Goal: Check status: Check status

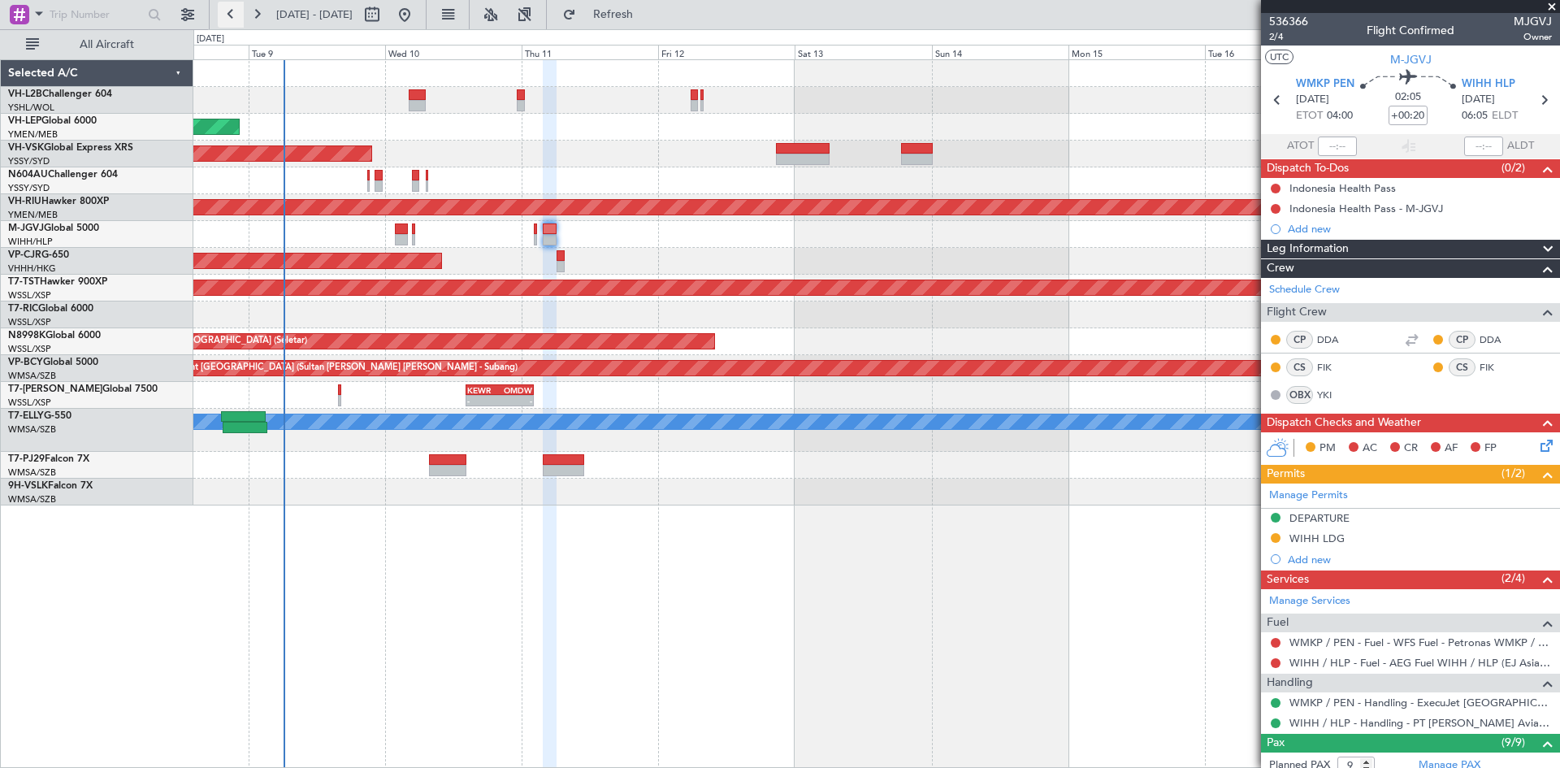
click at [242, 15] on button at bounding box center [231, 15] width 26 height 26
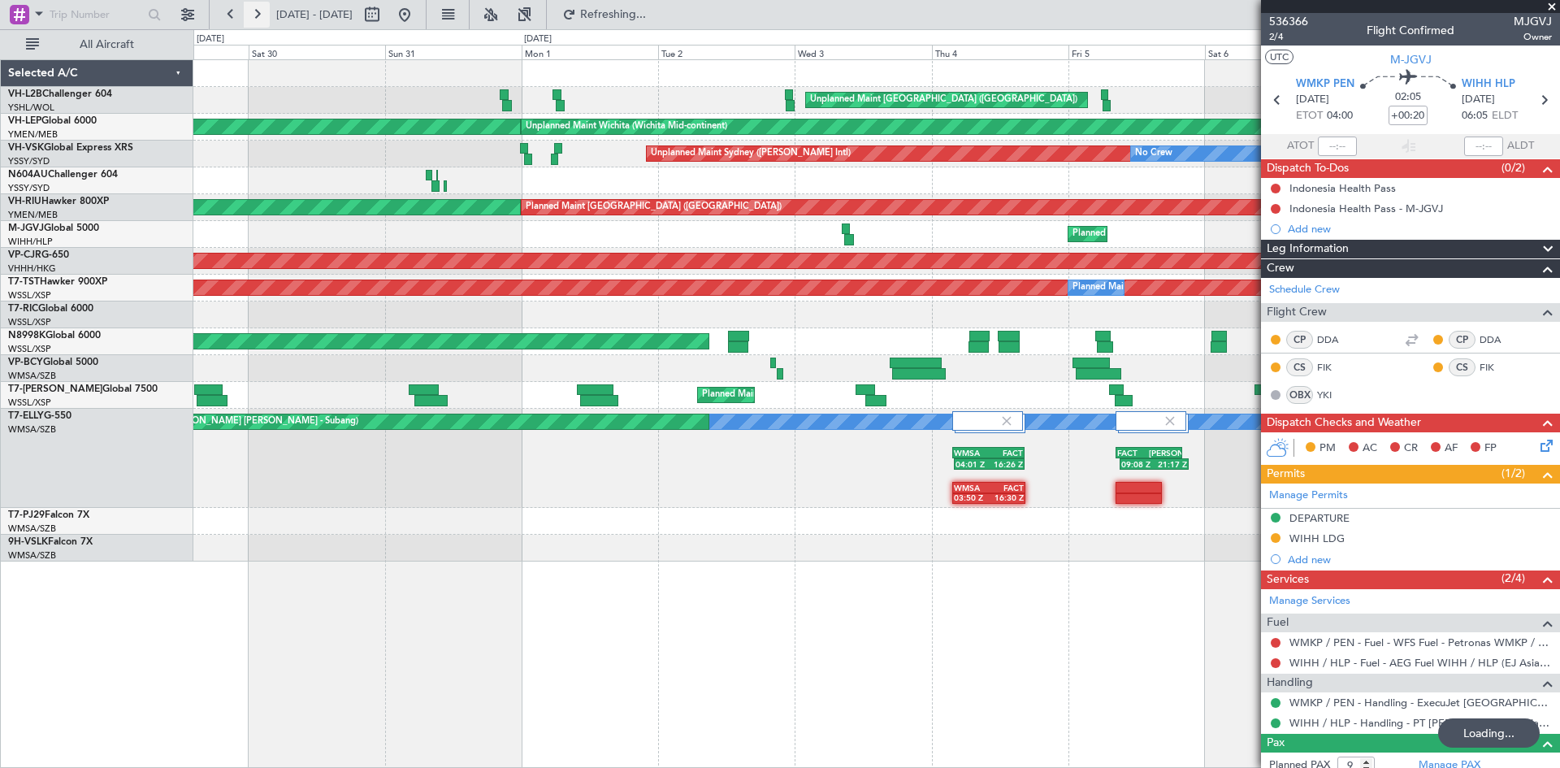
click at [260, 19] on button at bounding box center [257, 15] width 26 height 26
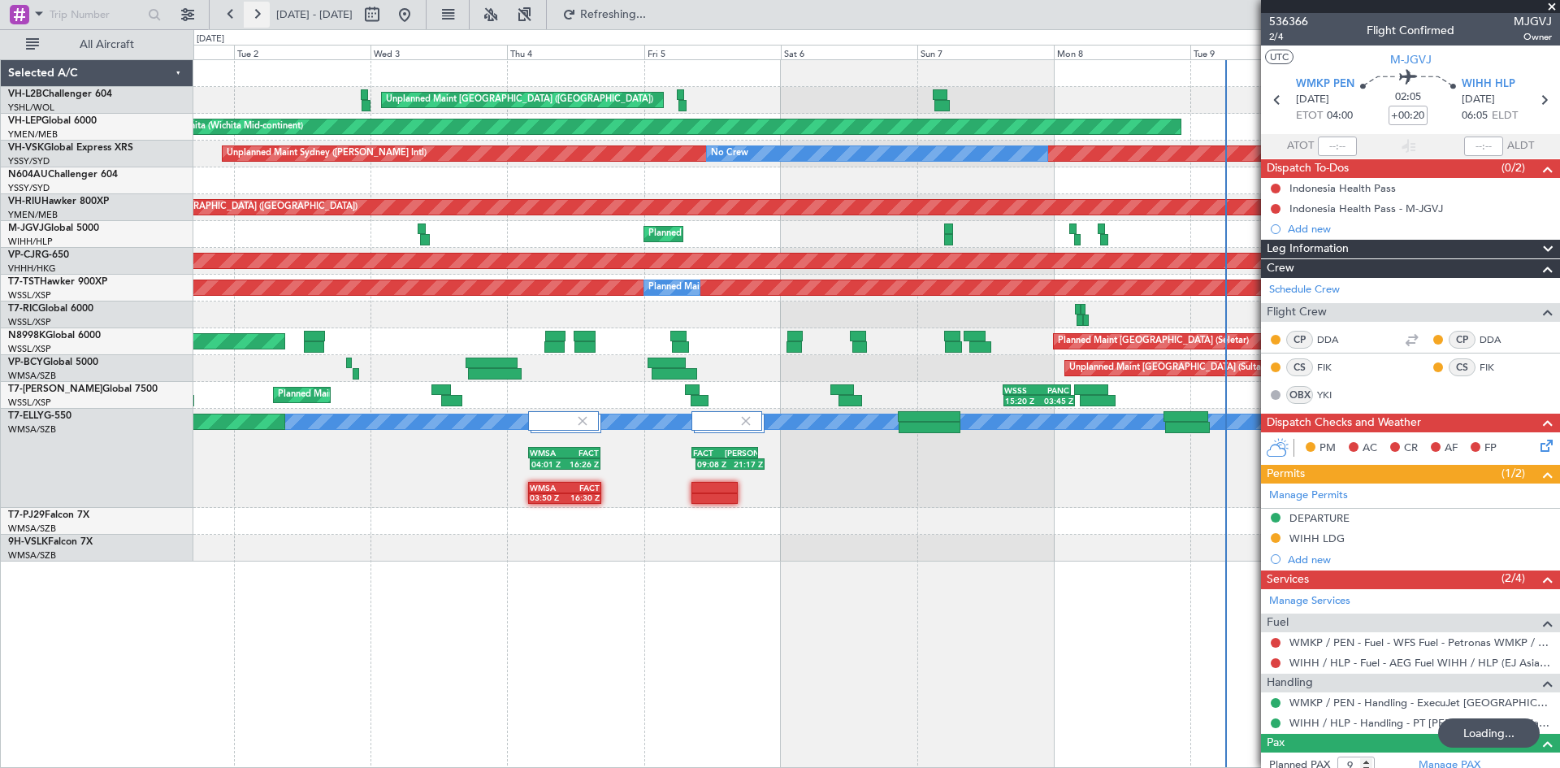
click at [260, 19] on button at bounding box center [257, 15] width 26 height 26
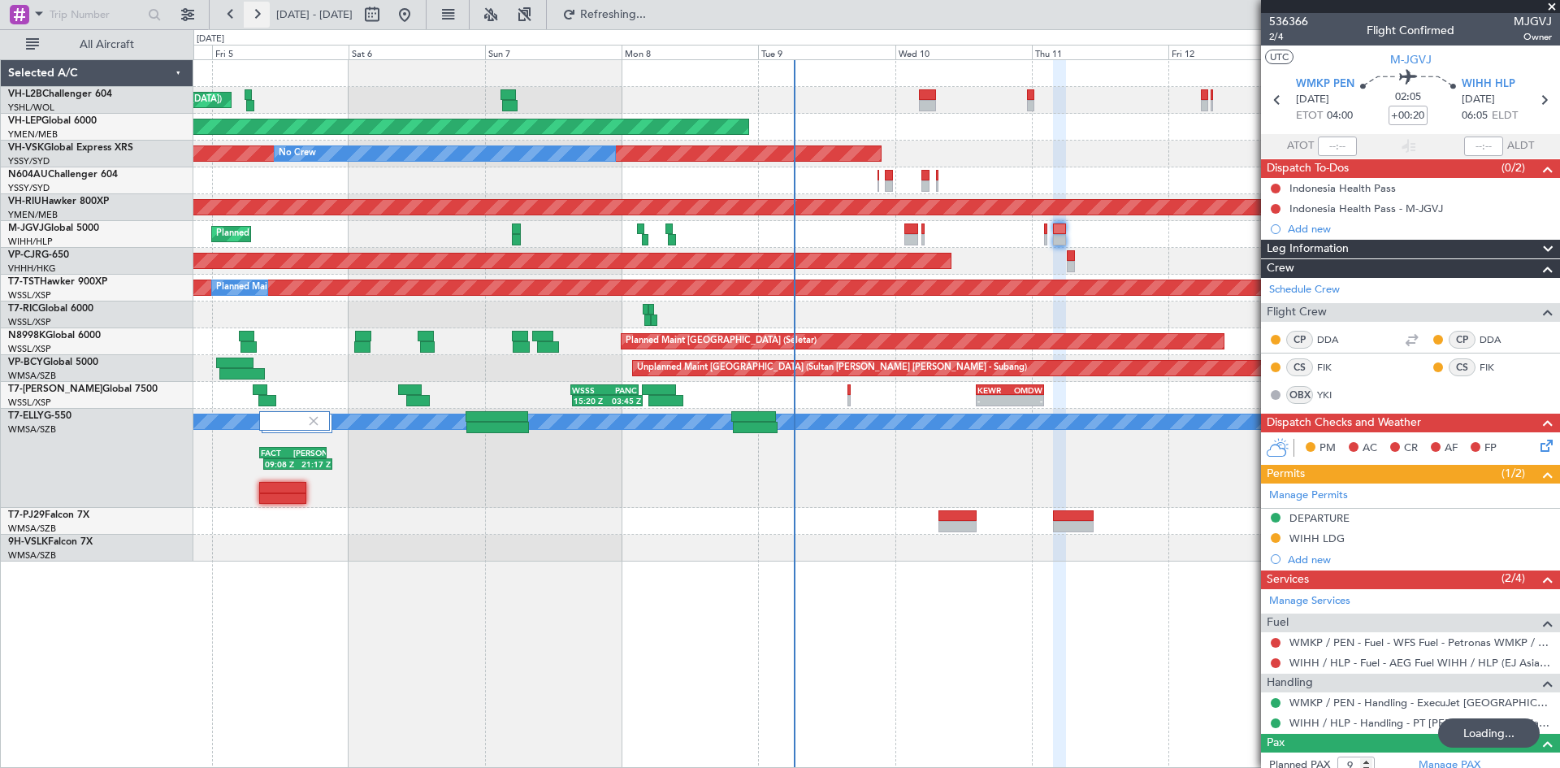
click at [260, 19] on button at bounding box center [257, 15] width 26 height 26
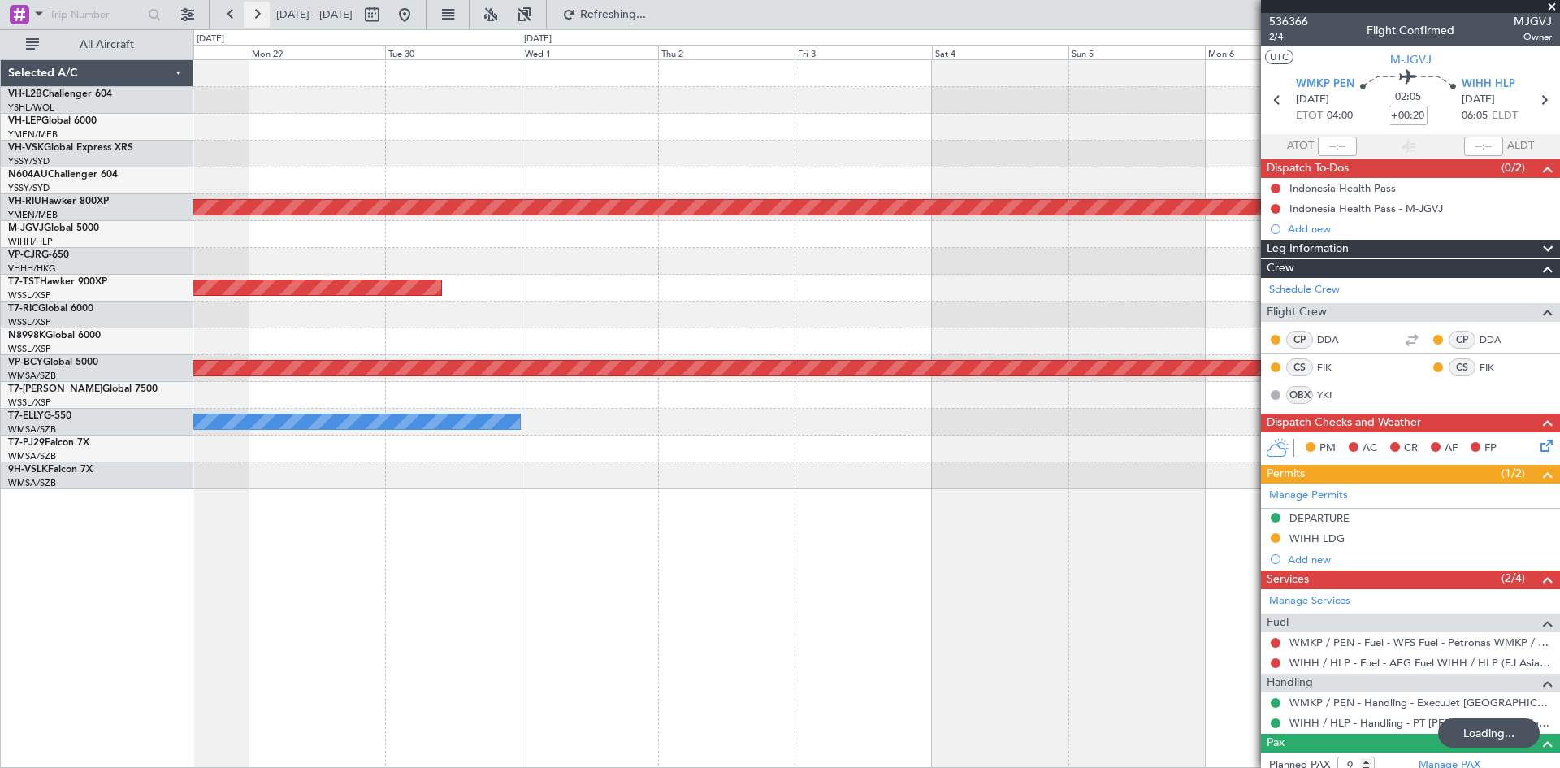
click at [260, 19] on button at bounding box center [257, 15] width 26 height 26
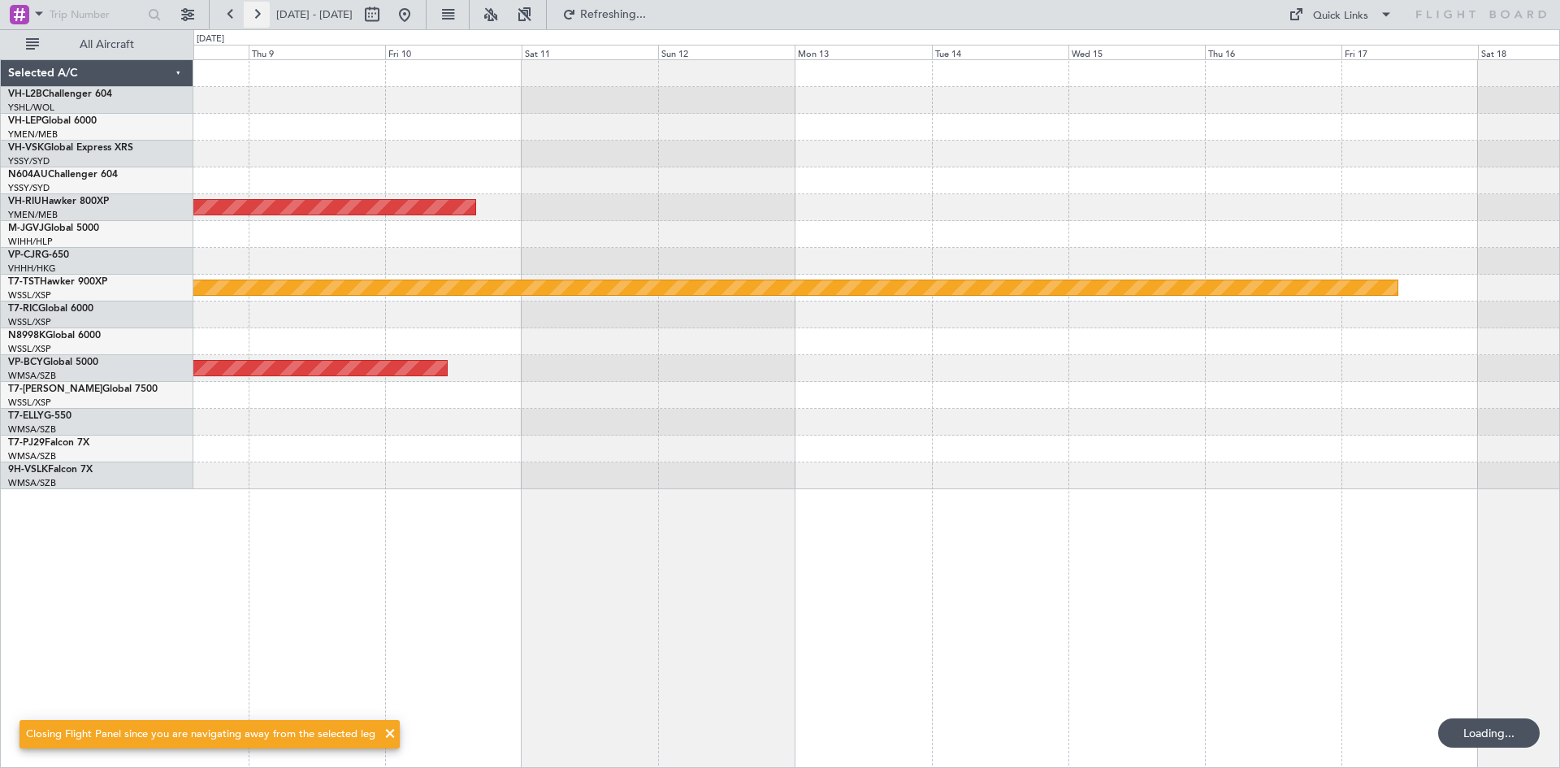
click at [260, 19] on button at bounding box center [257, 15] width 26 height 26
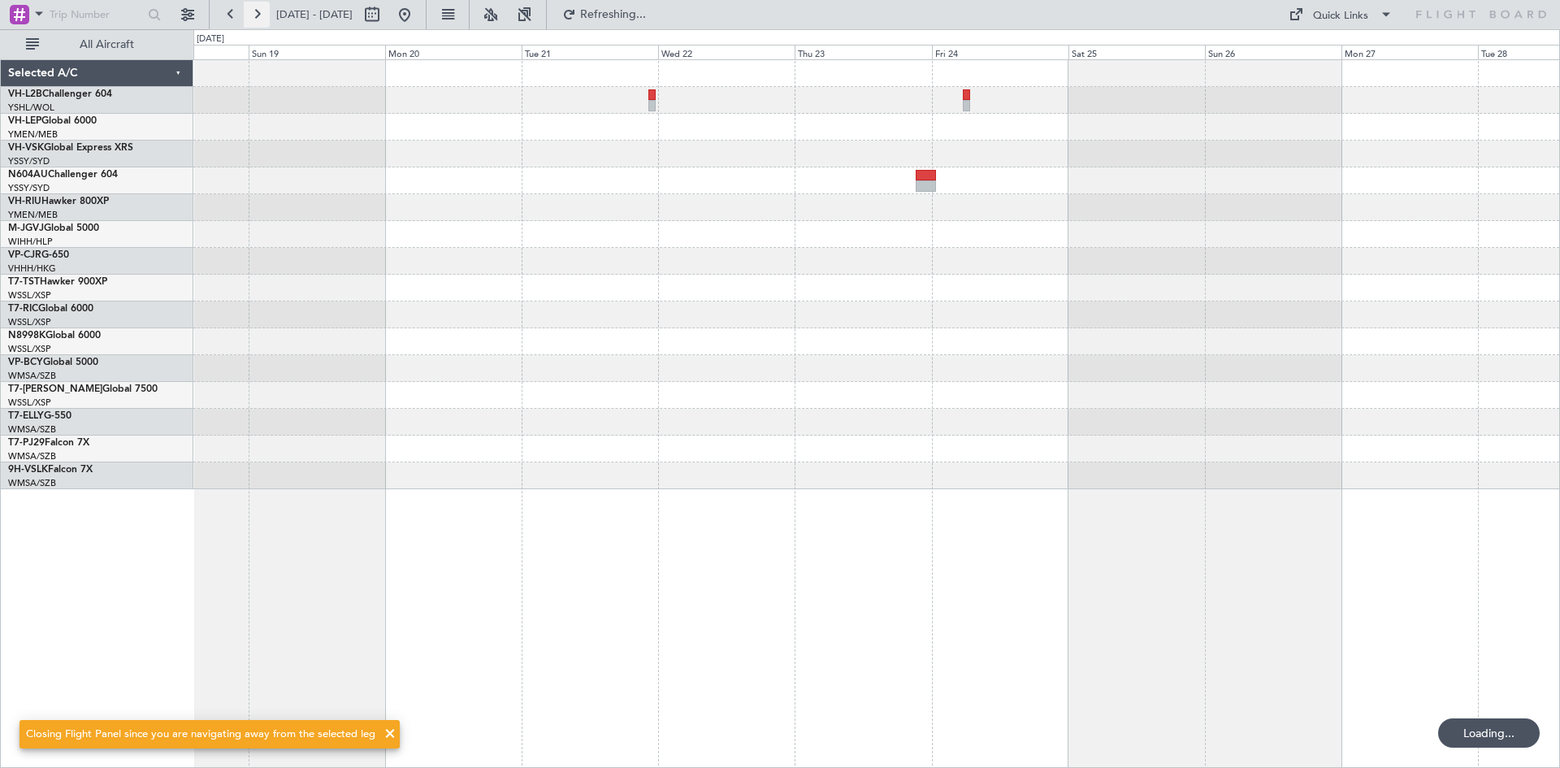
click at [260, 19] on button at bounding box center [257, 15] width 26 height 26
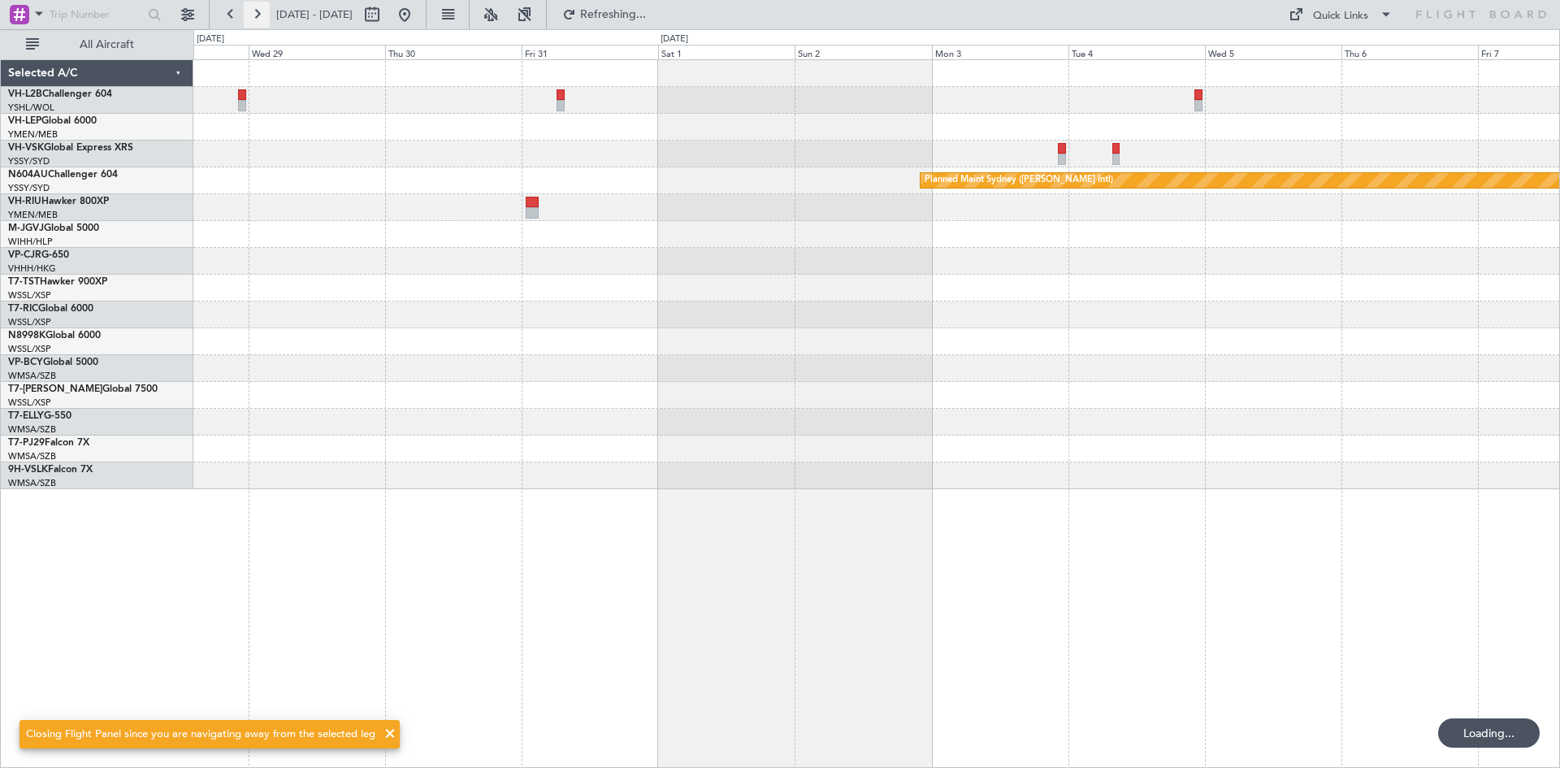
click at [260, 19] on button at bounding box center [257, 15] width 26 height 26
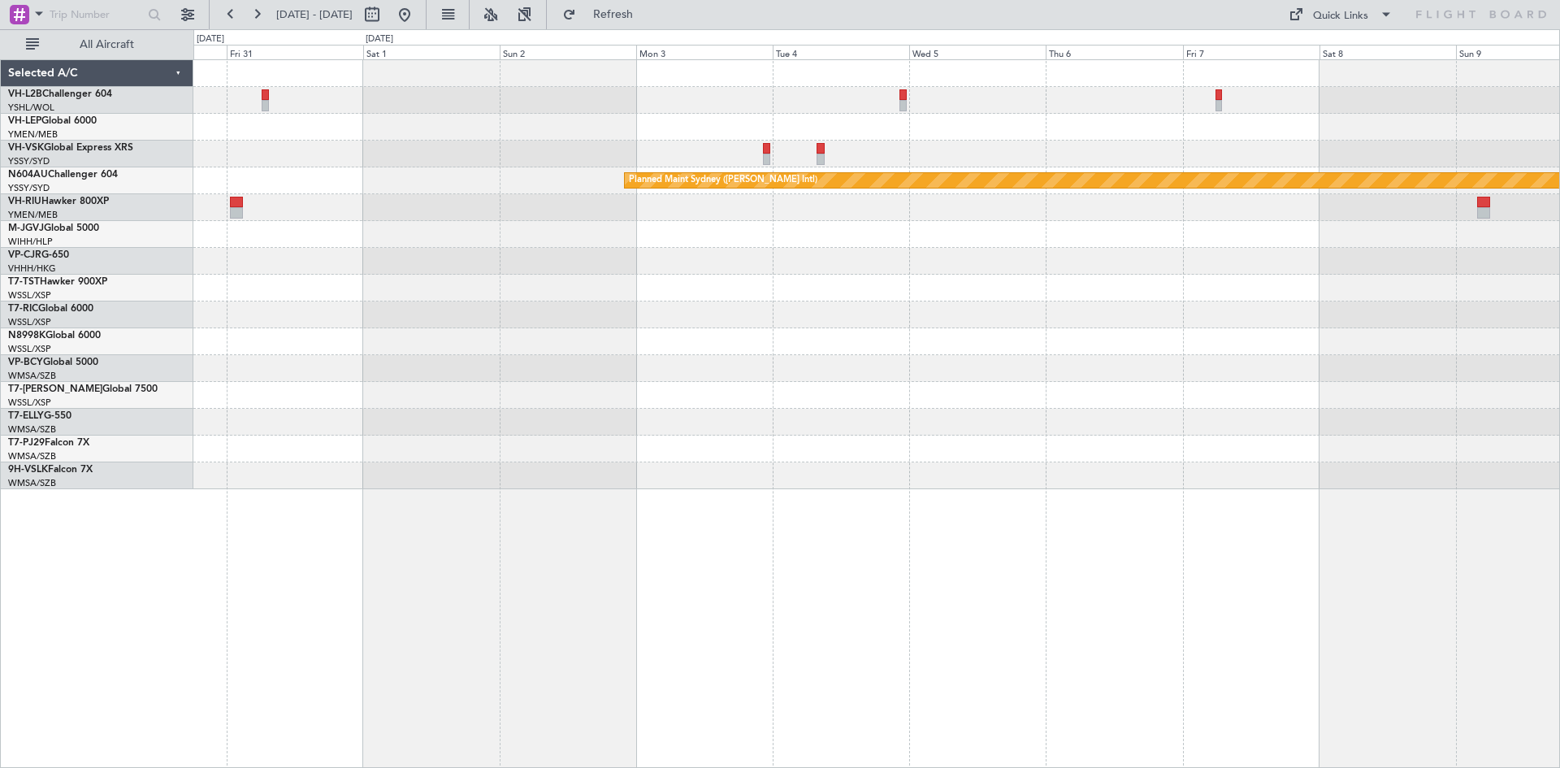
click at [1249, 406] on div at bounding box center [876, 395] width 1366 height 27
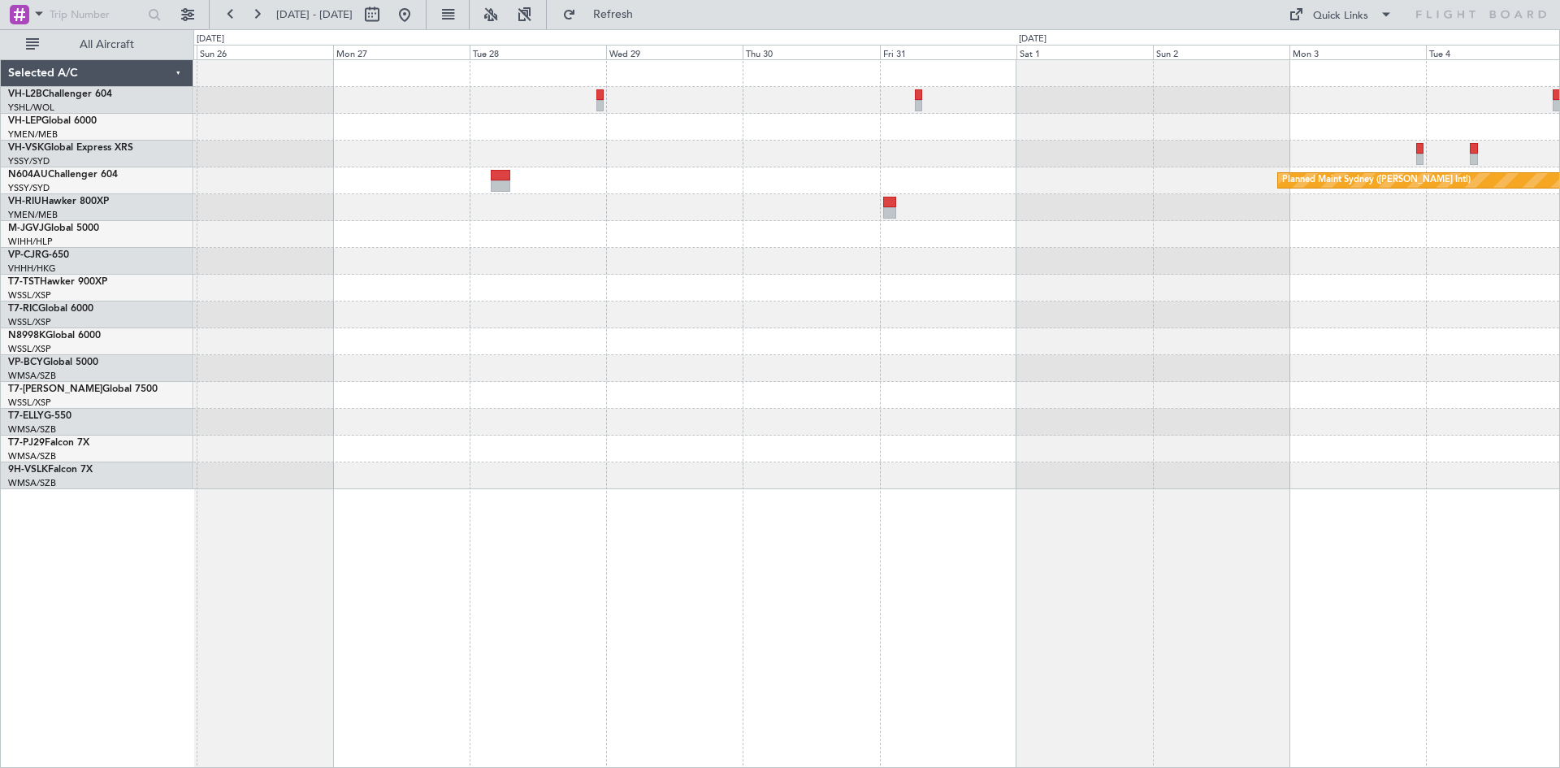
click at [1274, 452] on div "Planned Maint Sydney ([PERSON_NAME] Intl)" at bounding box center [876, 274] width 1366 height 429
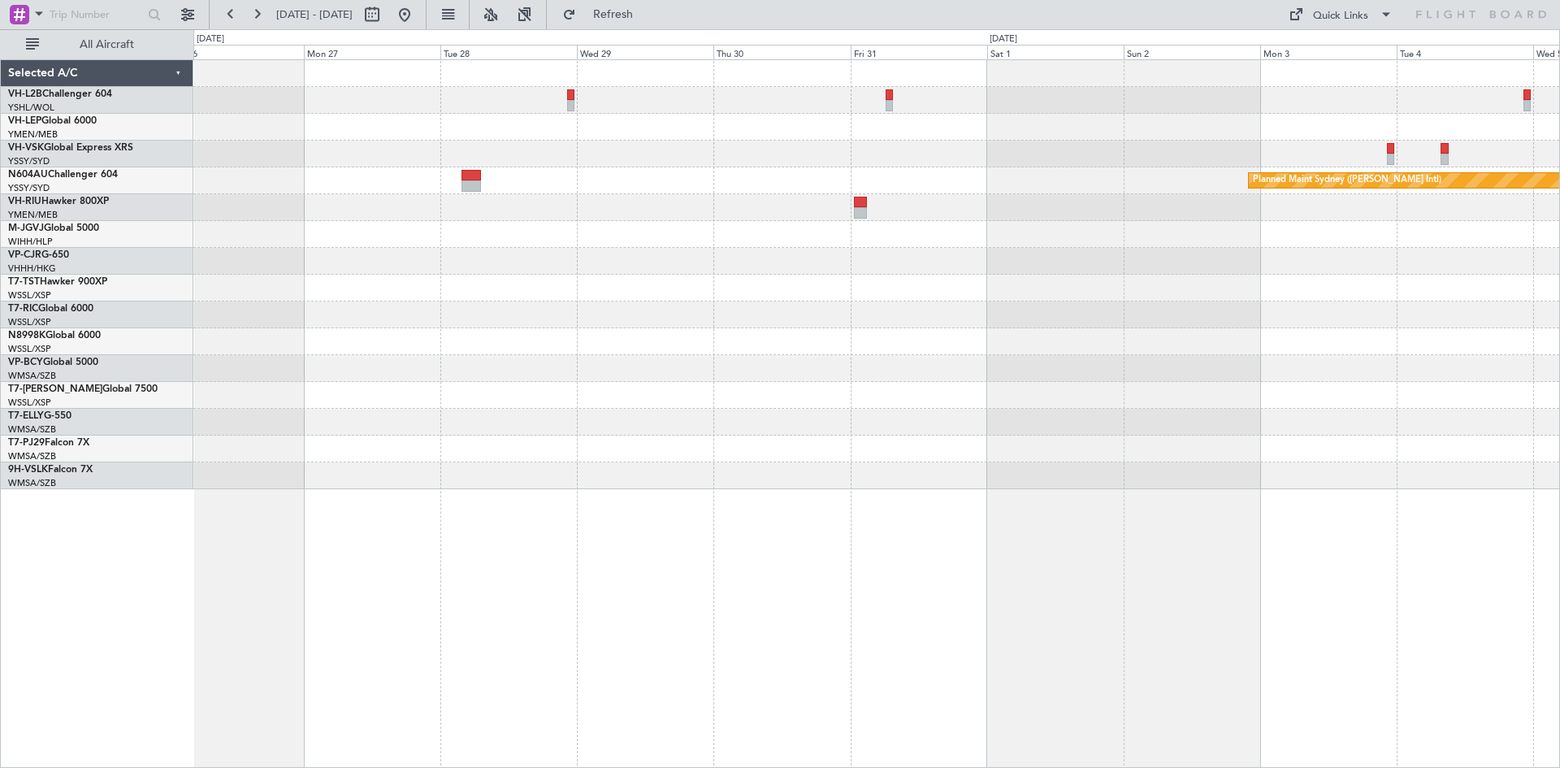
click at [513, 462] on div "Planned Maint Sydney ([PERSON_NAME] Intl)" at bounding box center [876, 274] width 1366 height 429
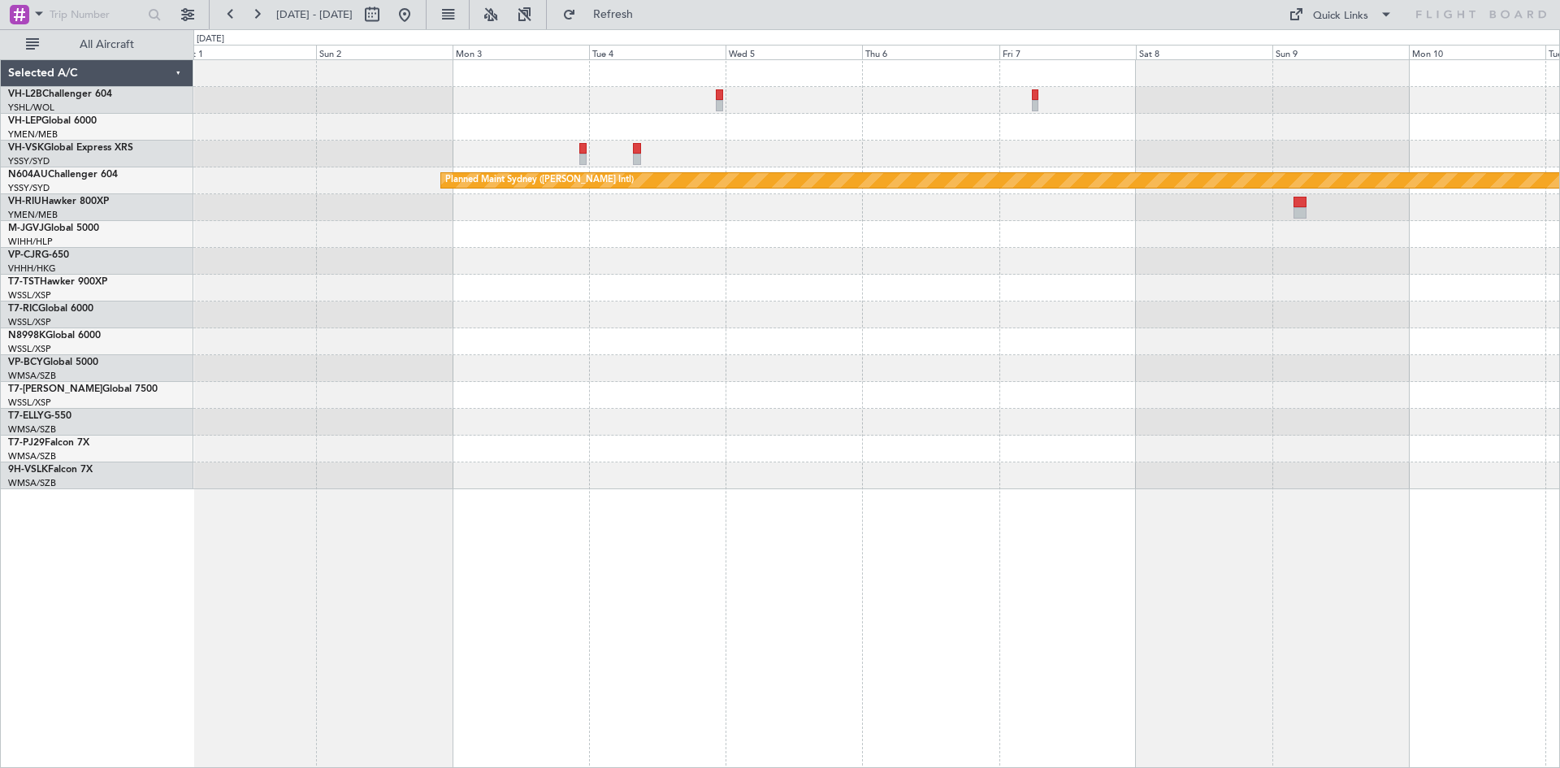
click at [464, 465] on div "Planned Maint Sydney ([PERSON_NAME] Intl)" at bounding box center [876, 274] width 1366 height 429
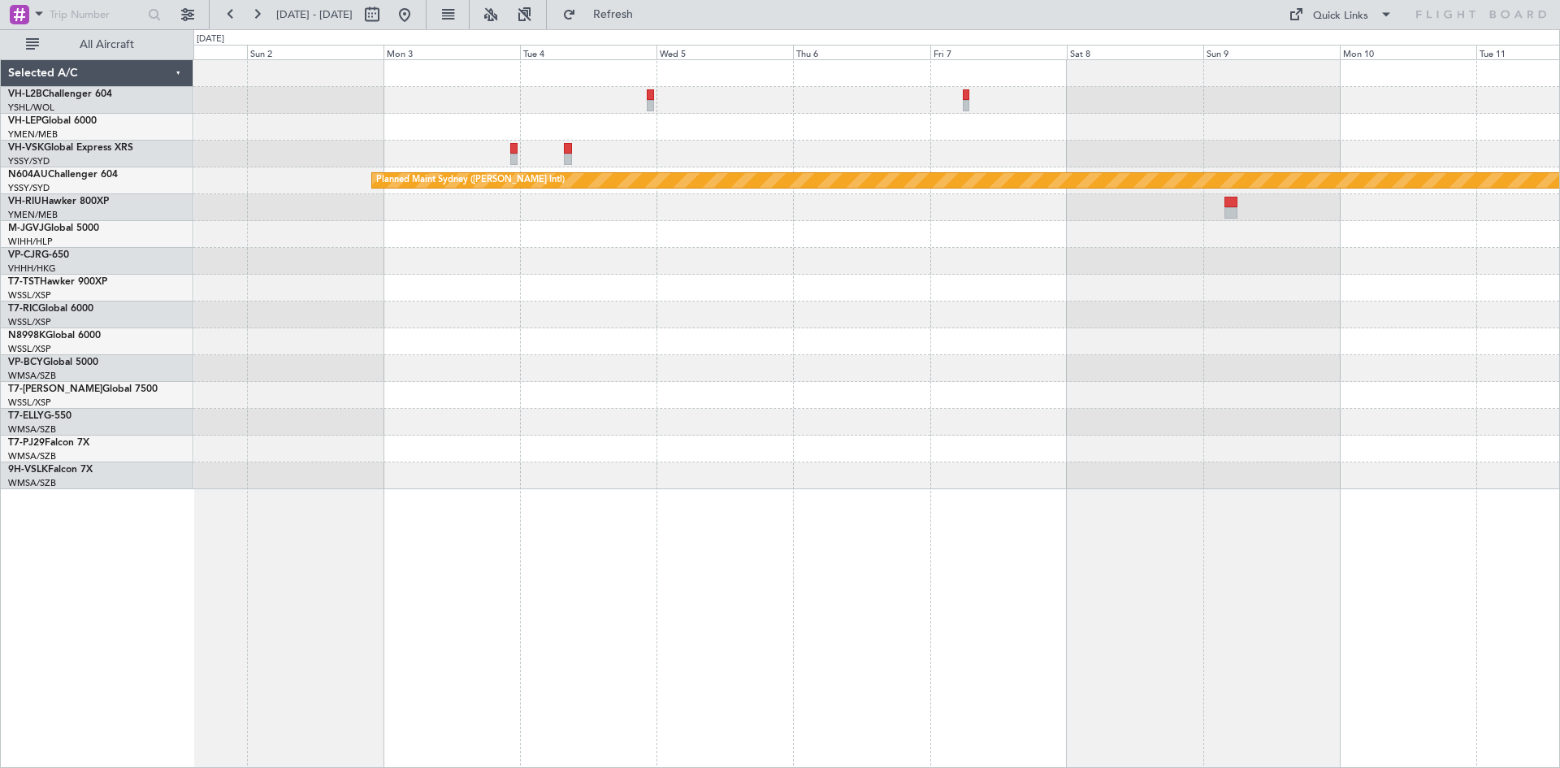
click at [604, 460] on div "Planned Maint Sydney ([PERSON_NAME] Intl)" at bounding box center [876, 274] width 1366 height 429
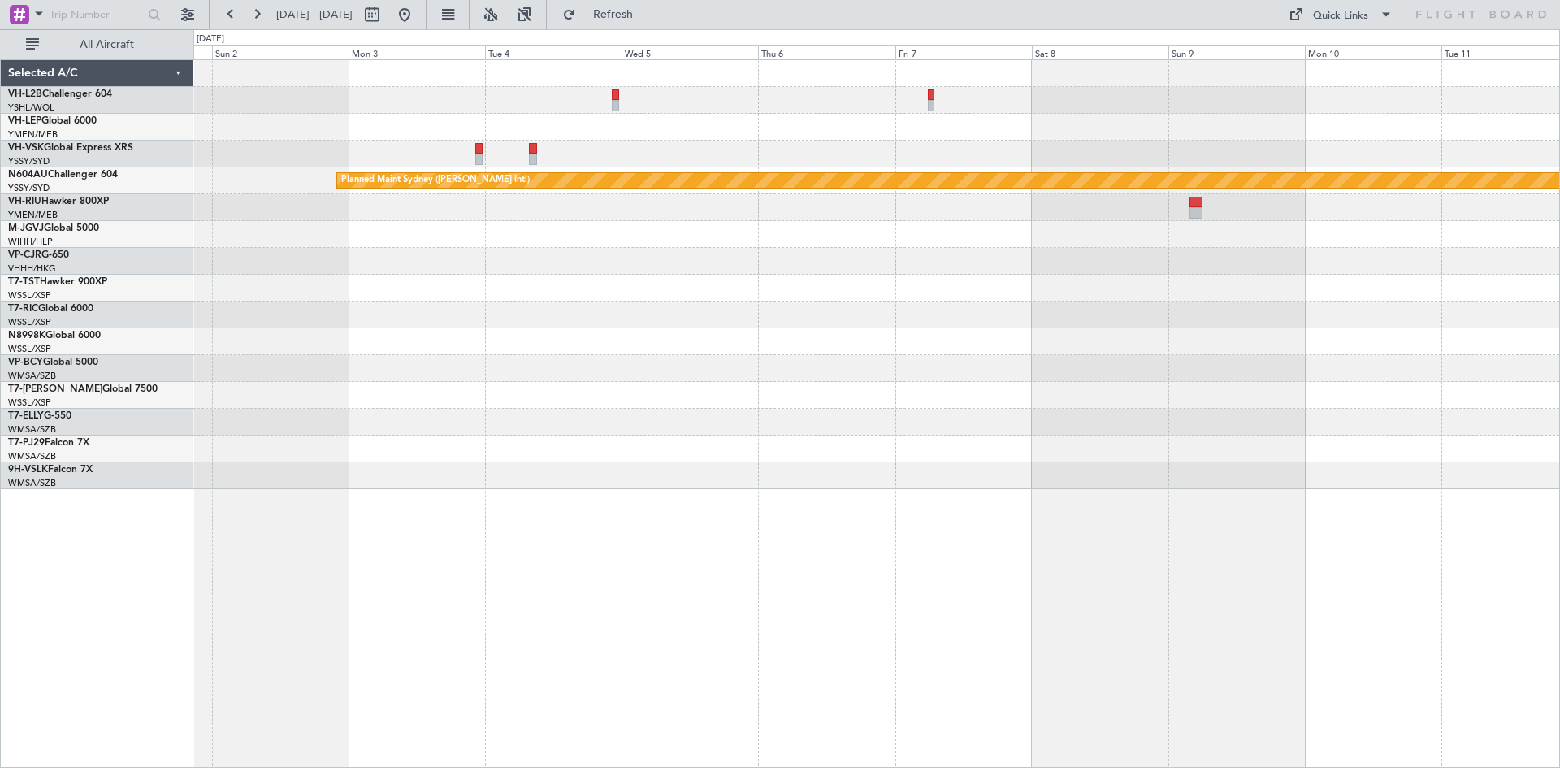
click at [675, 434] on div at bounding box center [876, 422] width 1366 height 27
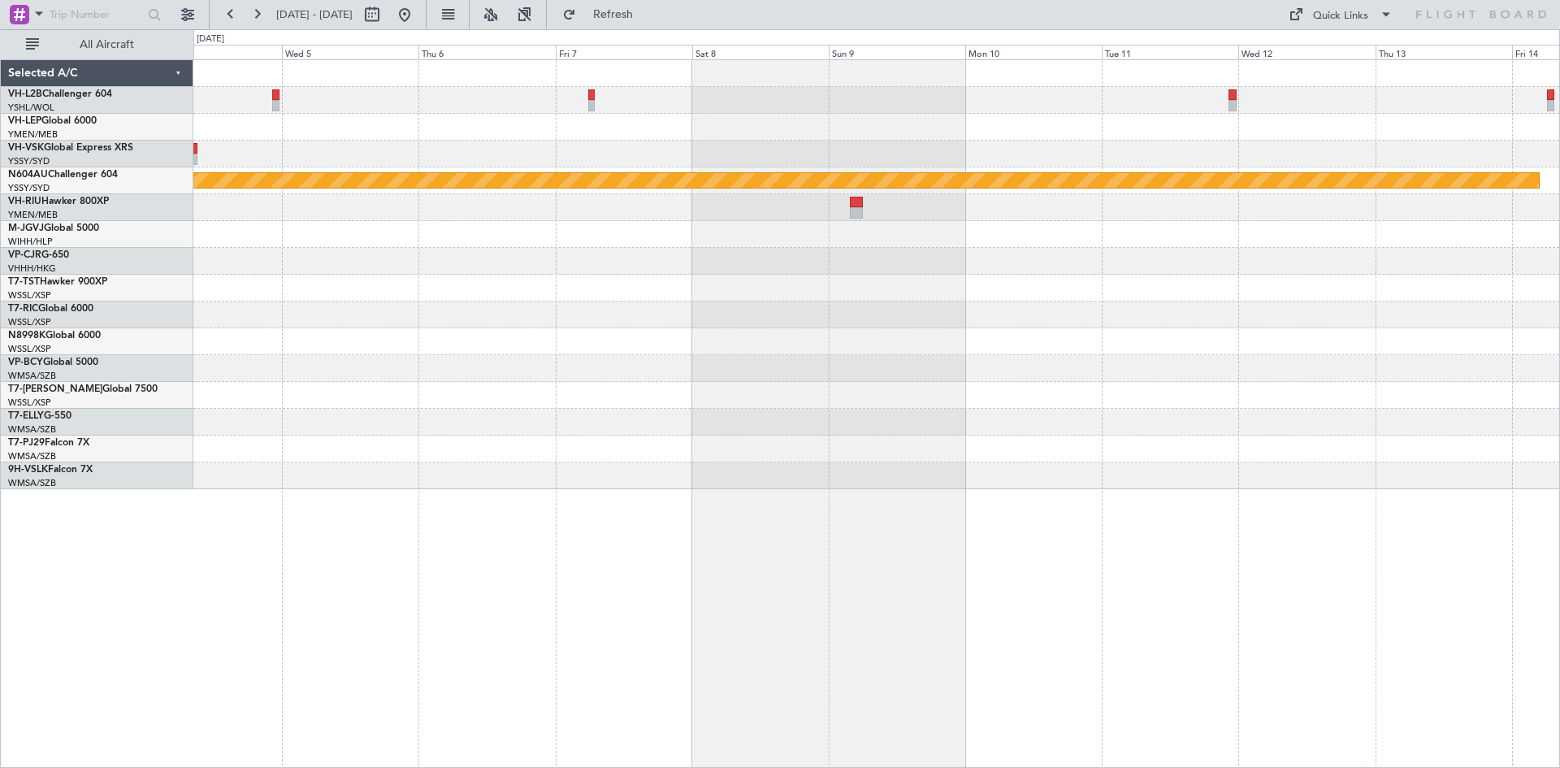
click at [459, 452] on div "Planned Maint Sydney ([PERSON_NAME] Intl)" at bounding box center [876, 274] width 1366 height 429
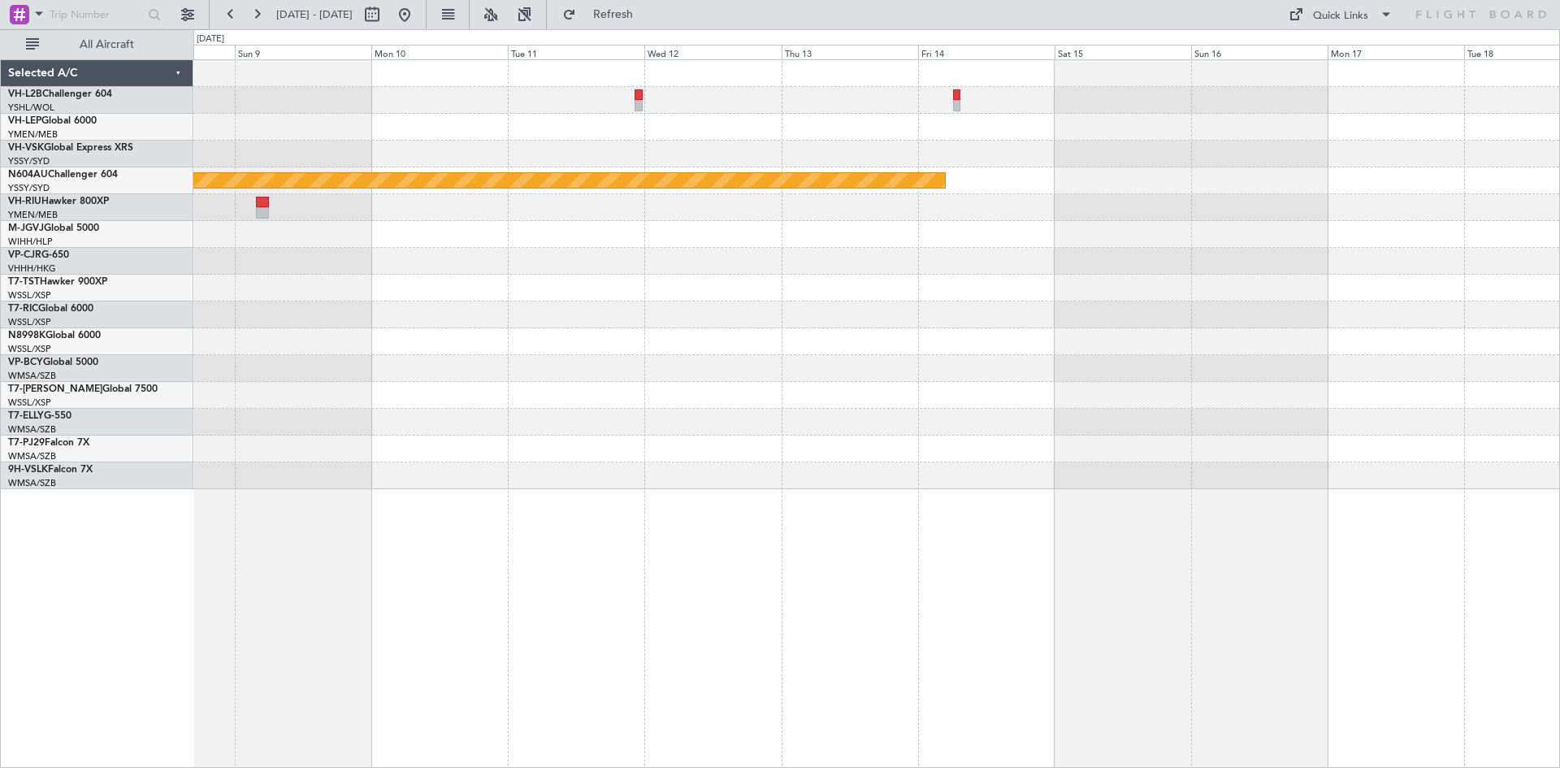
click at [592, 529] on div "Planned Maint Sydney ([PERSON_NAME] Intl)" at bounding box center [876, 413] width 1366 height 708
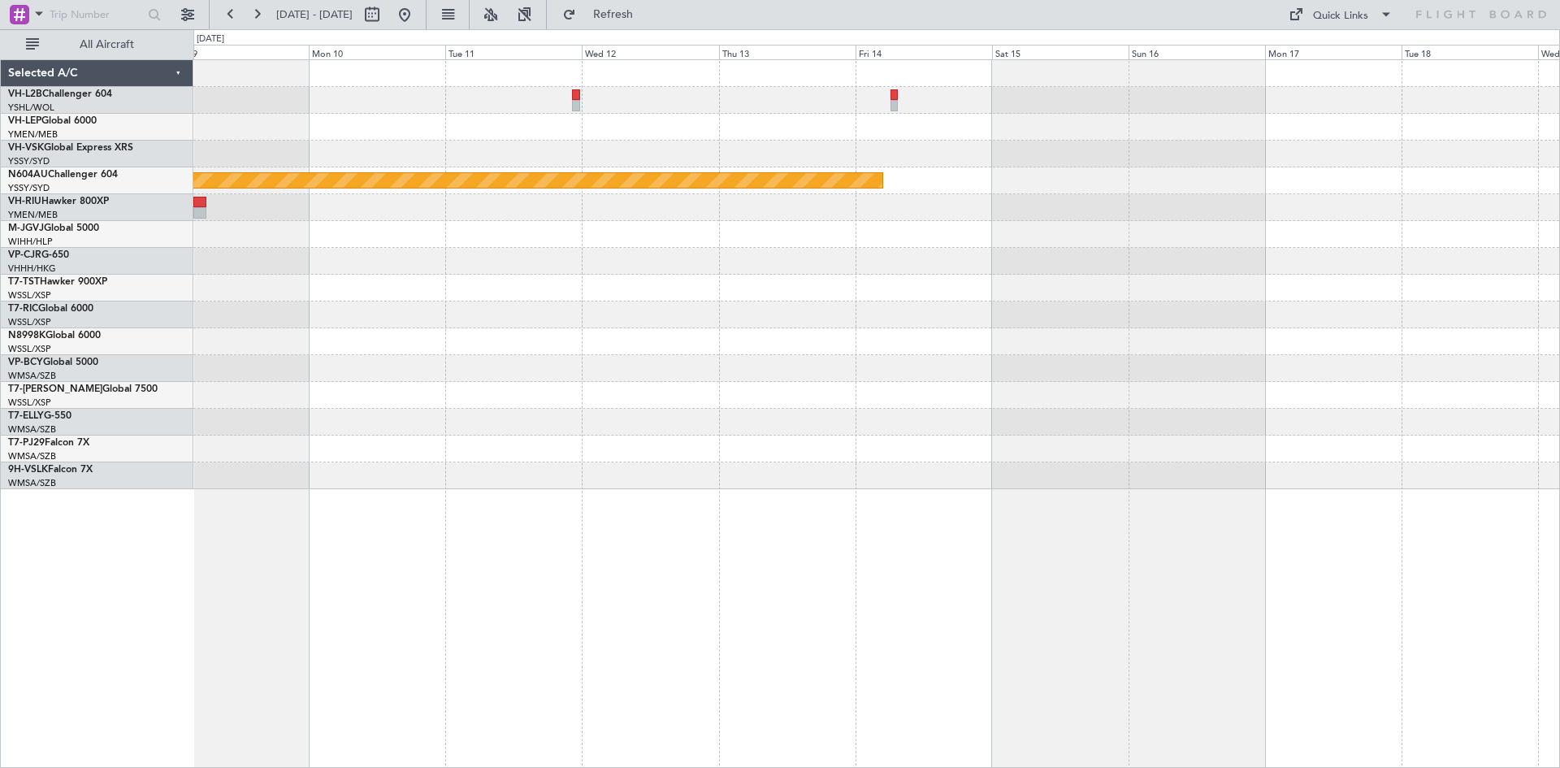
click at [674, 428] on div "Planned Maint Sydney ([PERSON_NAME] Intl)" at bounding box center [876, 274] width 1366 height 429
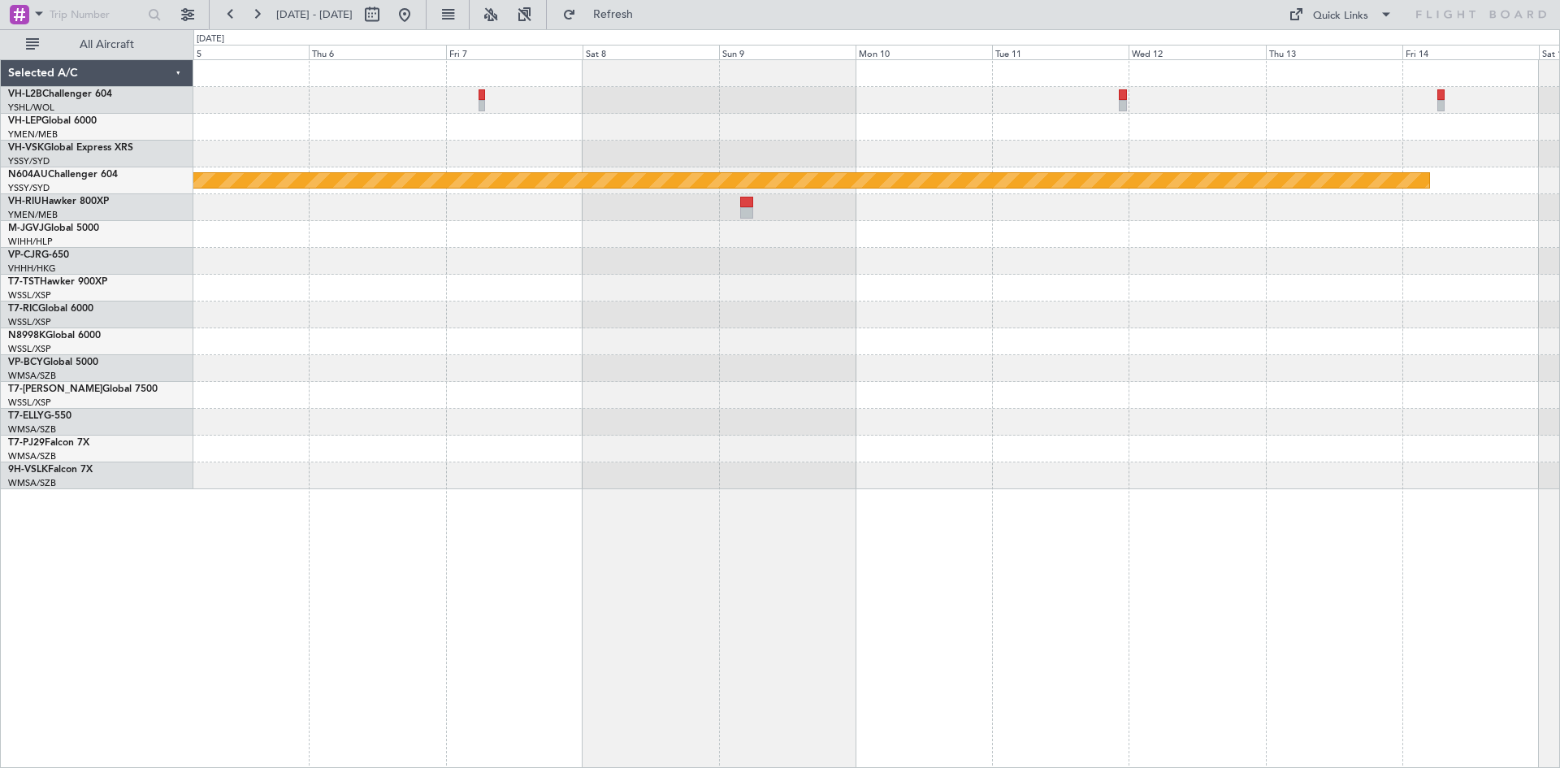
click at [1187, 496] on div "Planned Maint Sydney ([PERSON_NAME] Intl)" at bounding box center [876, 413] width 1366 height 708
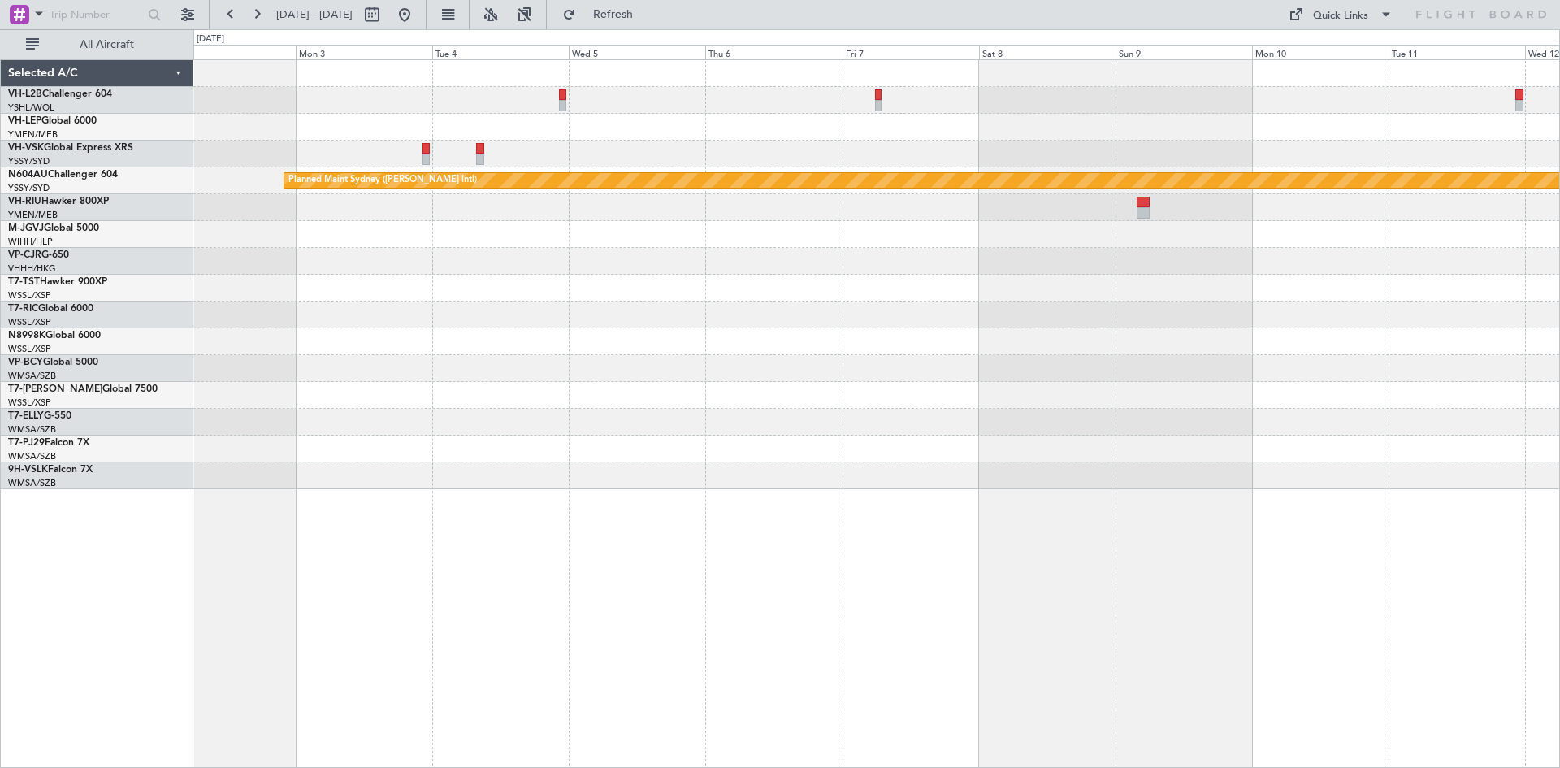
click at [1060, 498] on div "Planned Maint Sydney ([PERSON_NAME] Intl)" at bounding box center [876, 413] width 1366 height 708
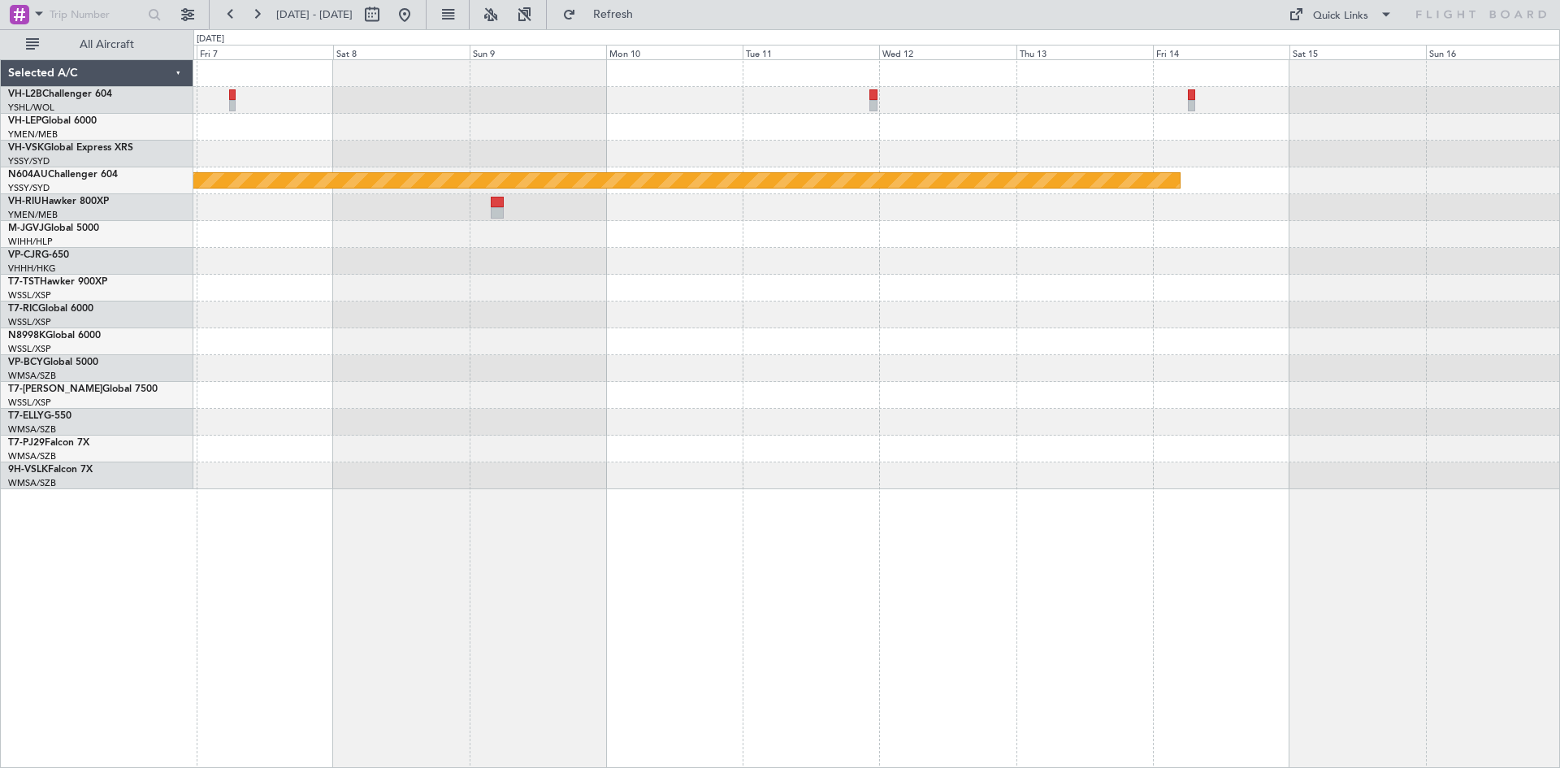
click at [198, 412] on div "Planned Maint Sydney ([PERSON_NAME] Intl)" at bounding box center [876, 274] width 1366 height 429
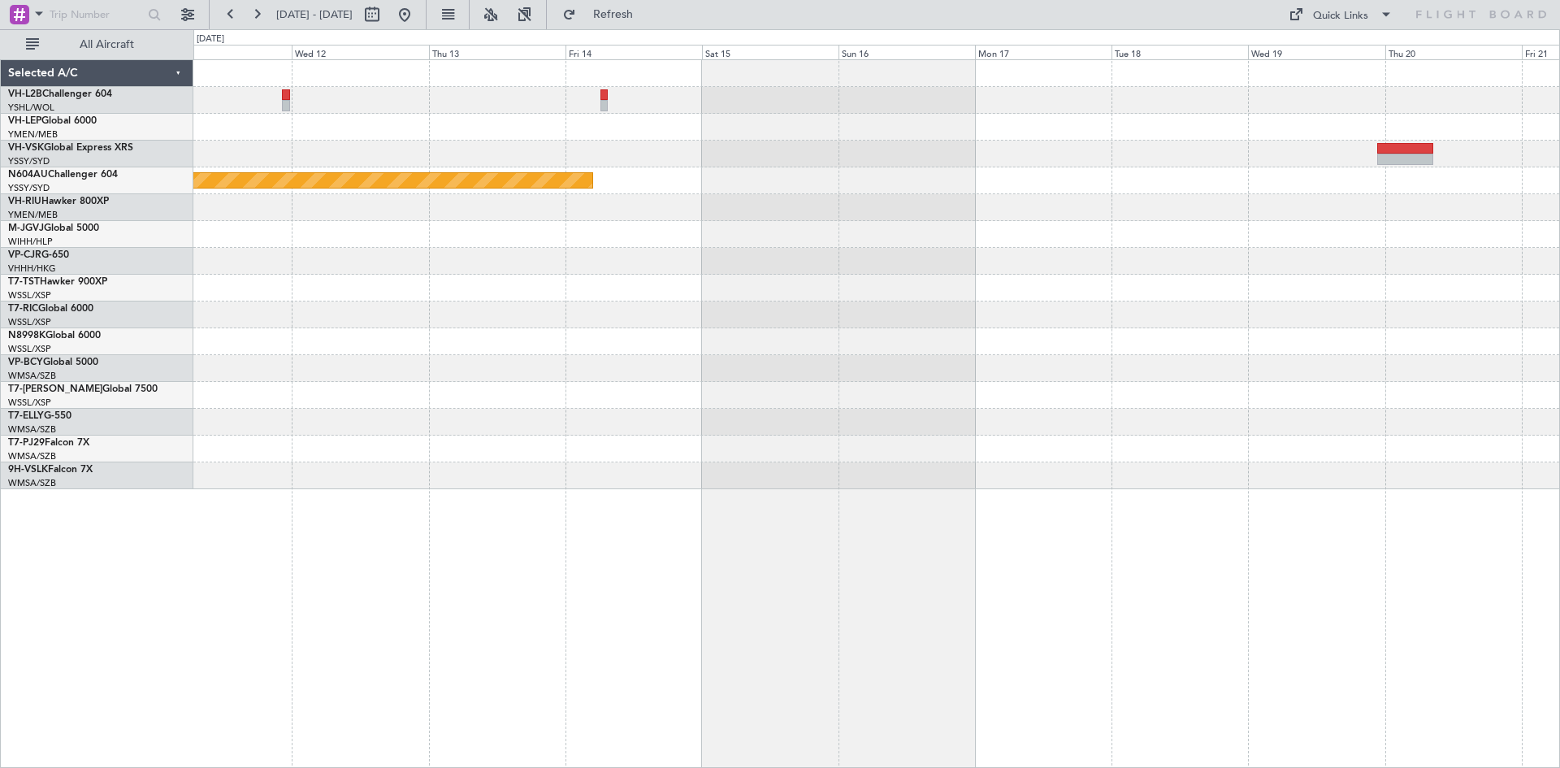
click at [344, 430] on div at bounding box center [876, 422] width 1366 height 27
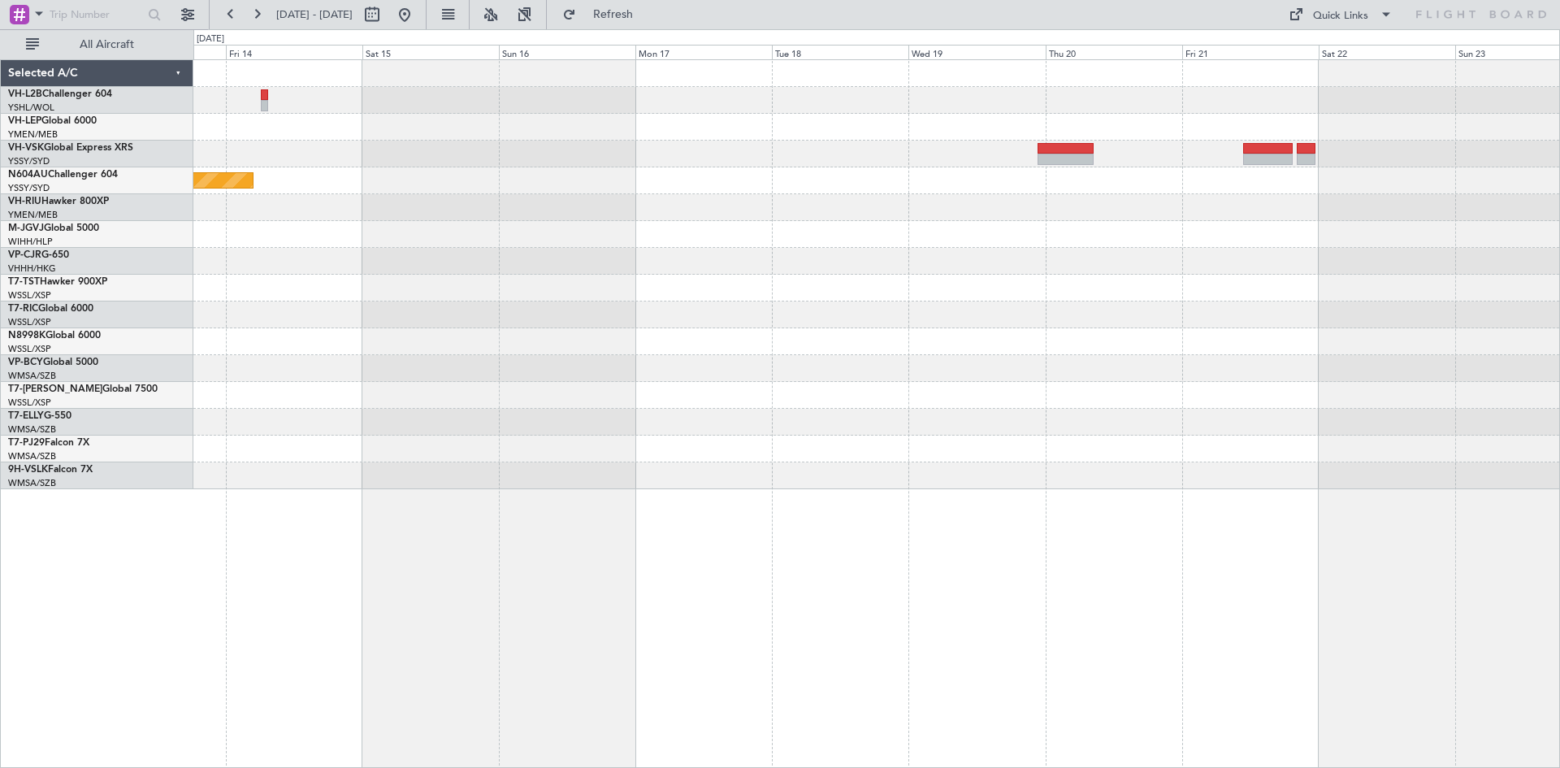
click at [403, 451] on div at bounding box center [876, 448] width 1366 height 27
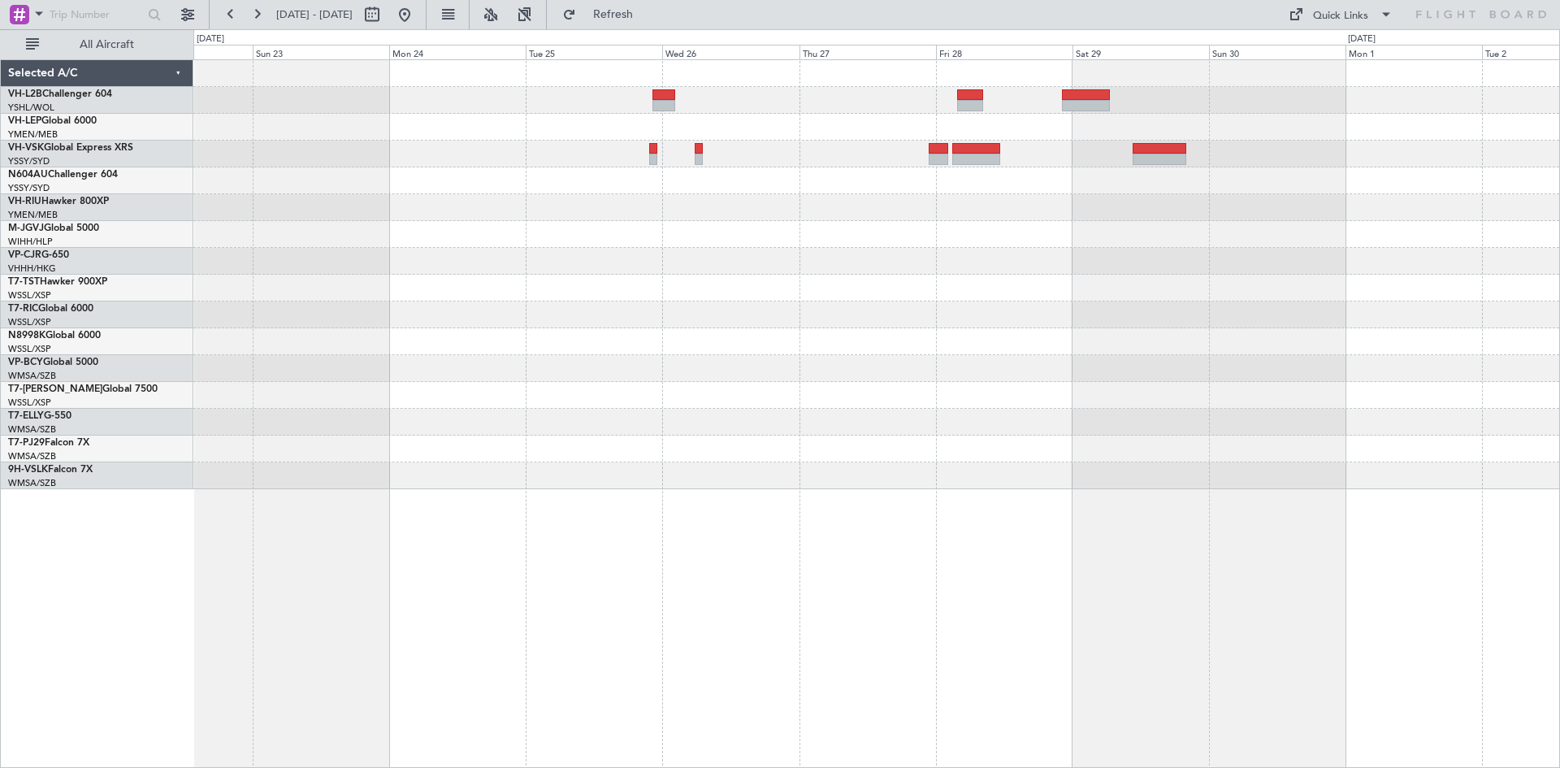
click at [820, 528] on div at bounding box center [876, 413] width 1366 height 708
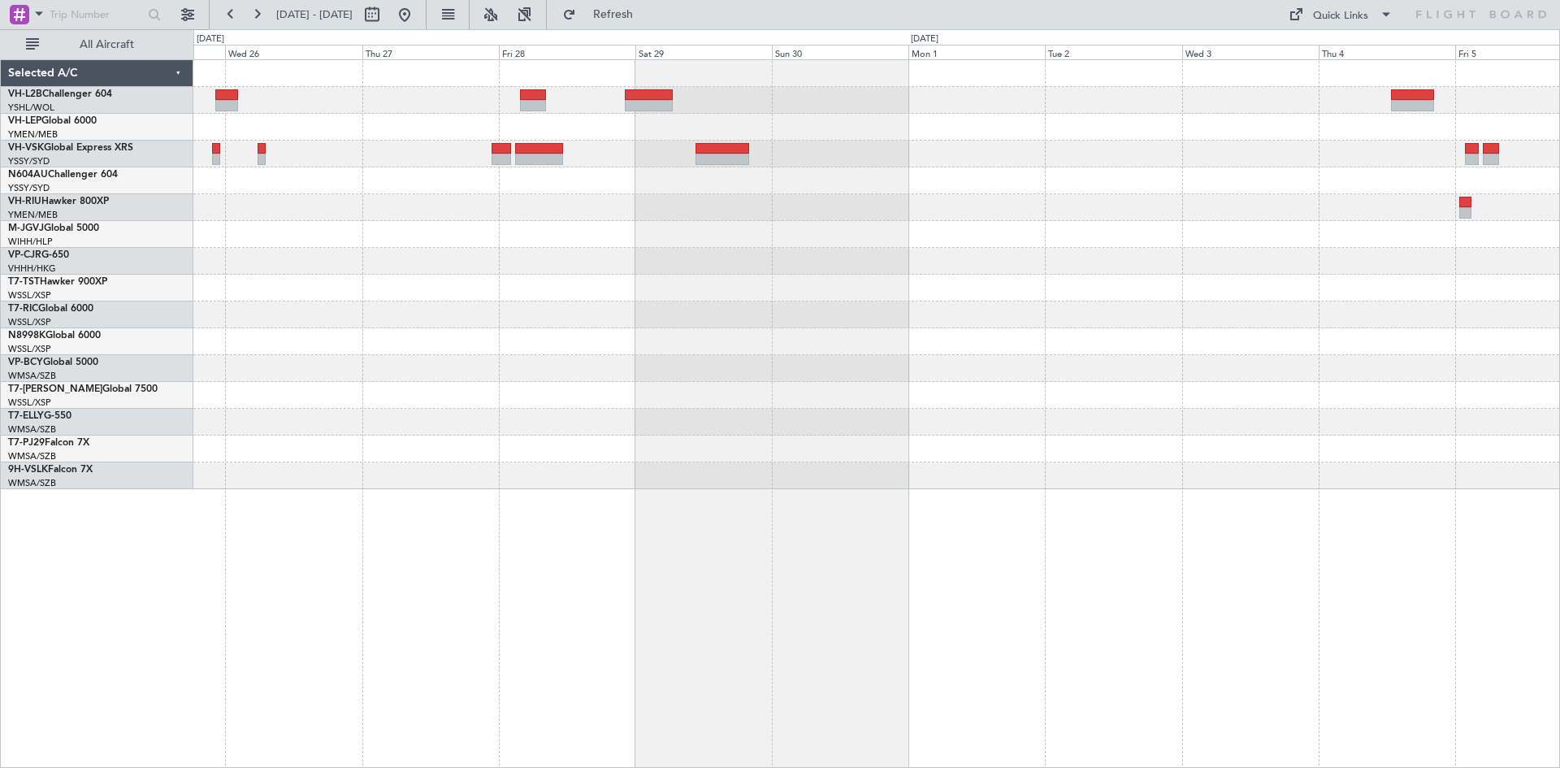
click at [273, 428] on div at bounding box center [876, 274] width 1366 height 429
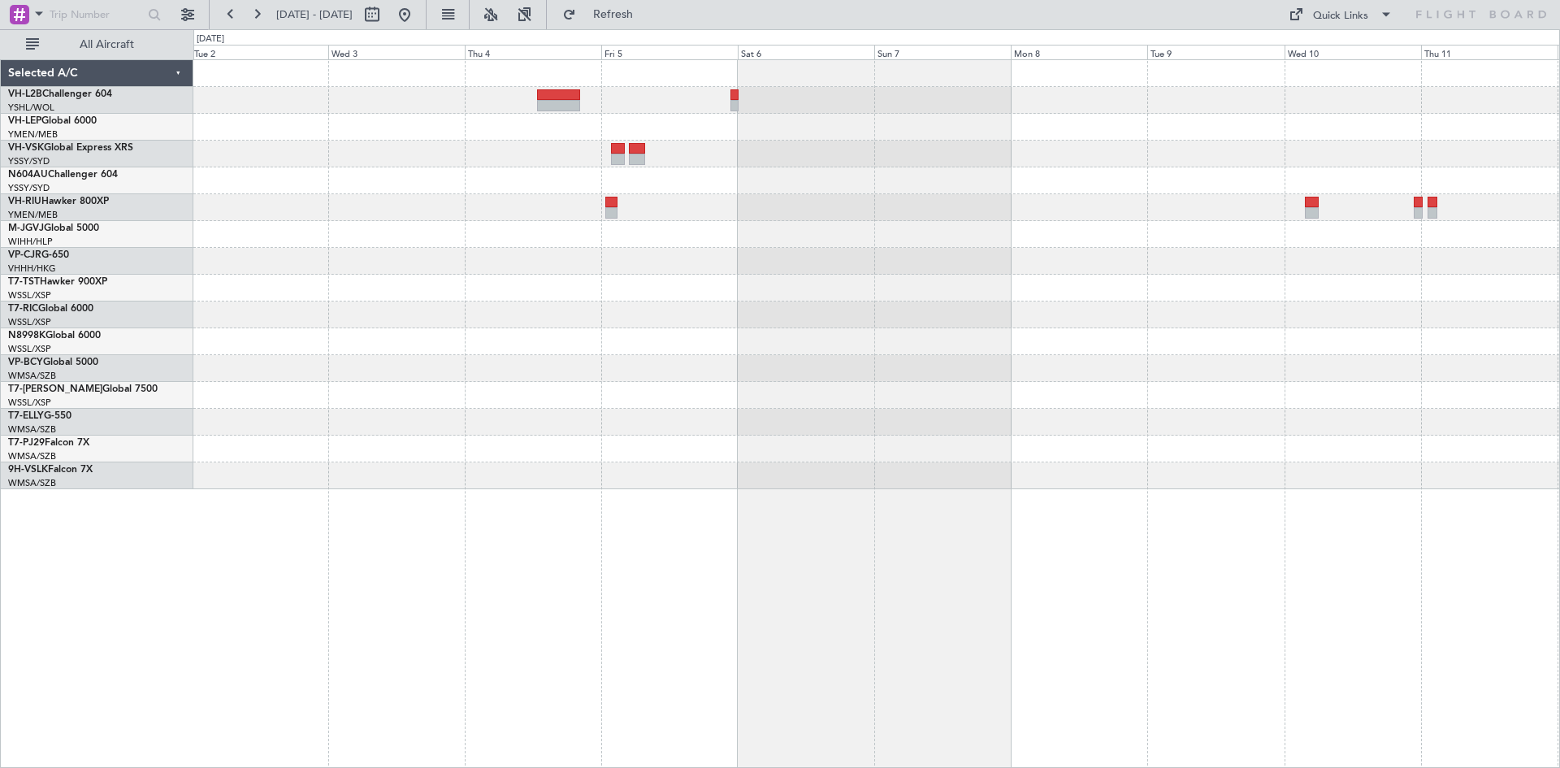
click at [515, 401] on div at bounding box center [876, 274] width 1366 height 429
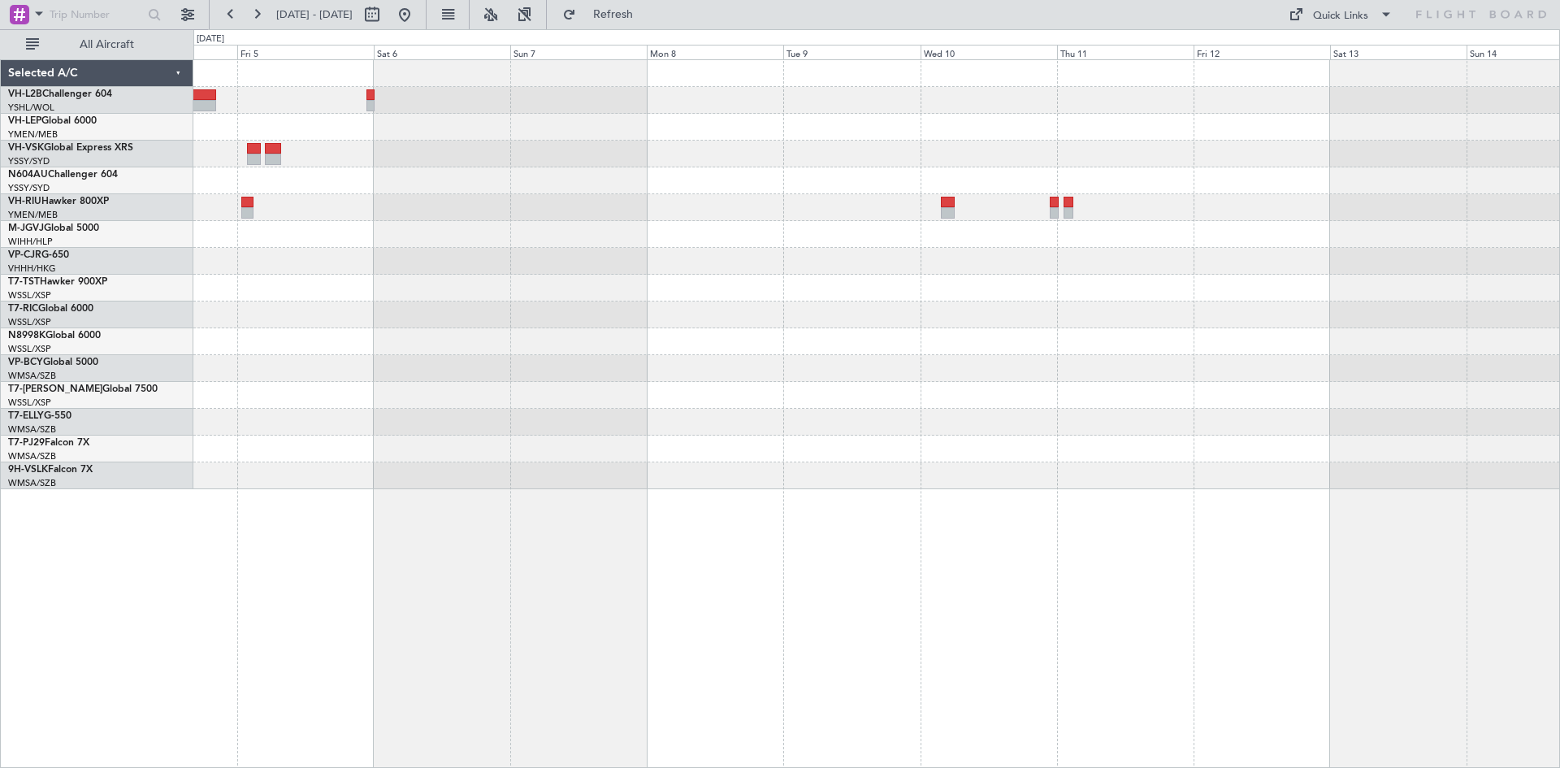
click at [614, 415] on div at bounding box center [876, 422] width 1366 height 27
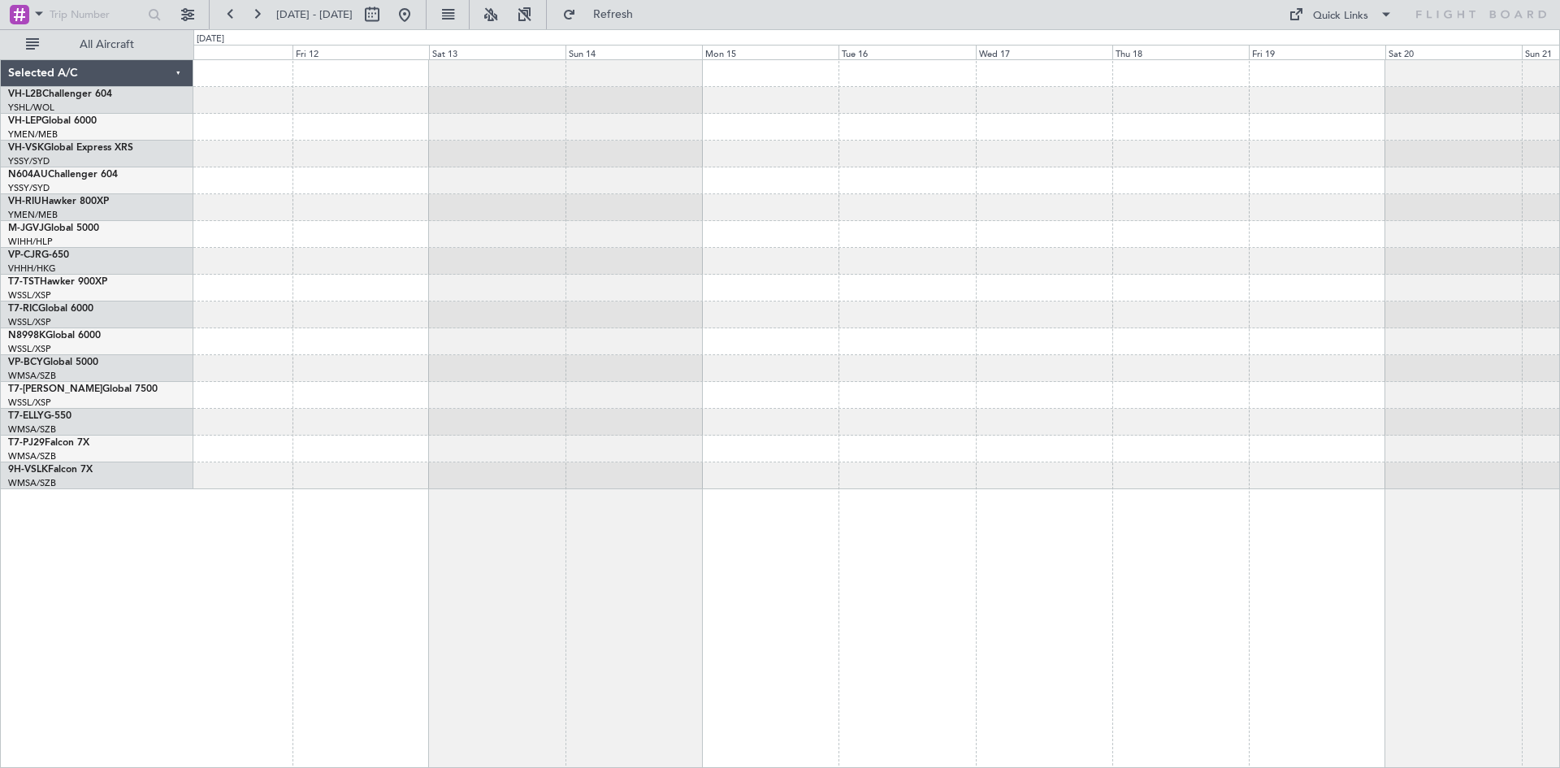
click at [633, 440] on div at bounding box center [876, 274] width 1366 height 429
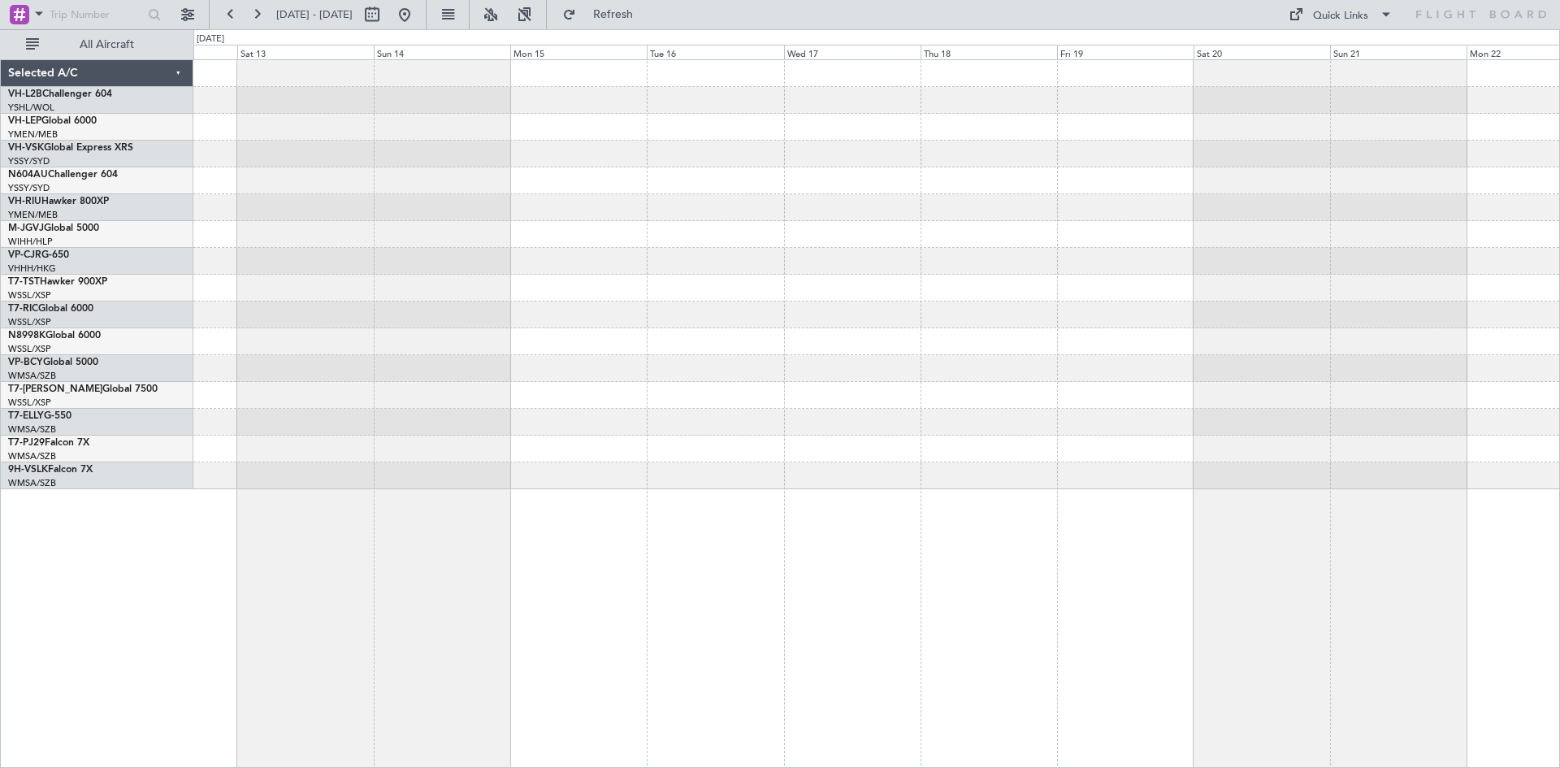
click at [1072, 447] on div at bounding box center [876, 448] width 1366 height 27
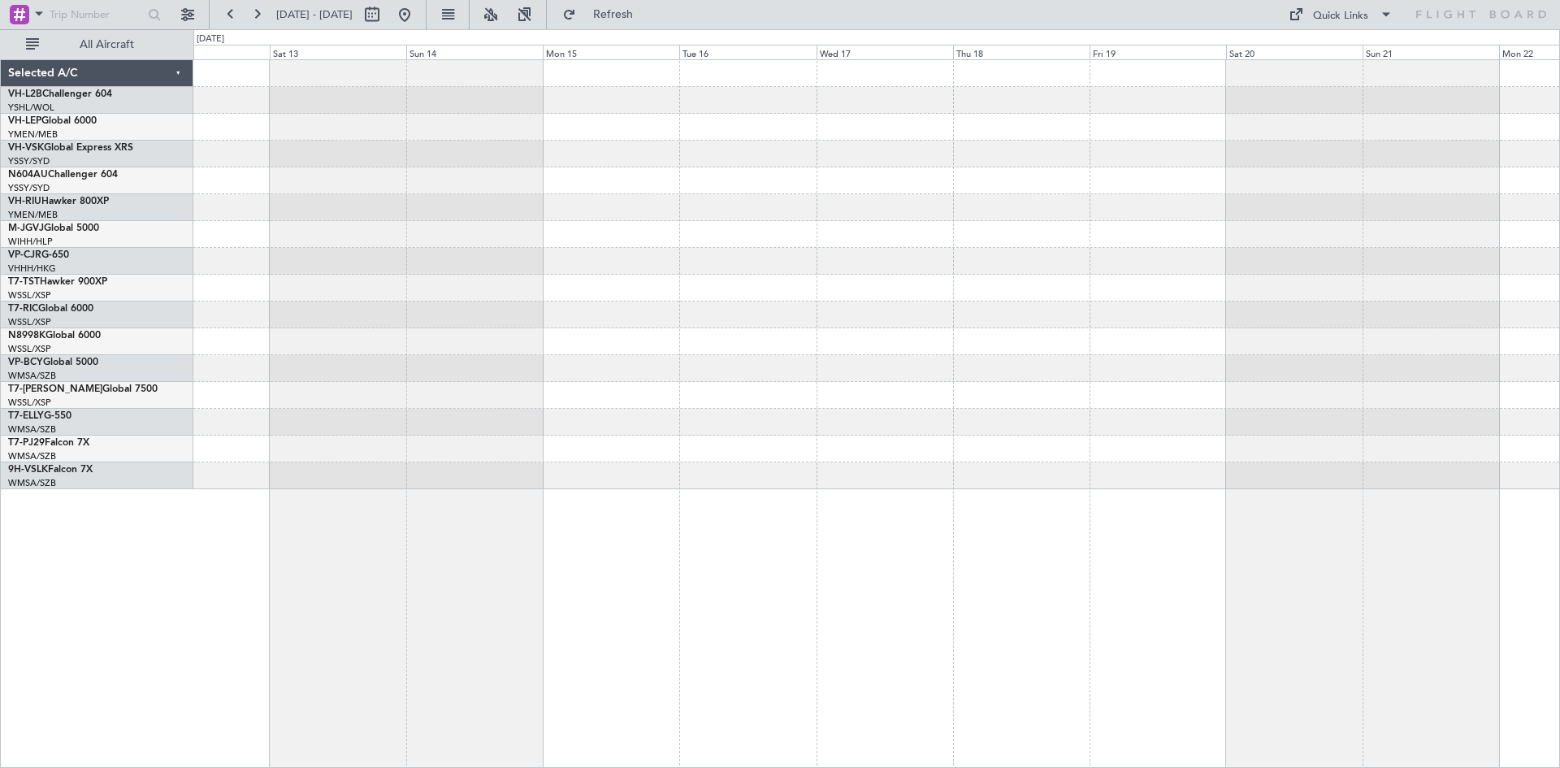
click at [1063, 457] on div at bounding box center [876, 448] width 1366 height 27
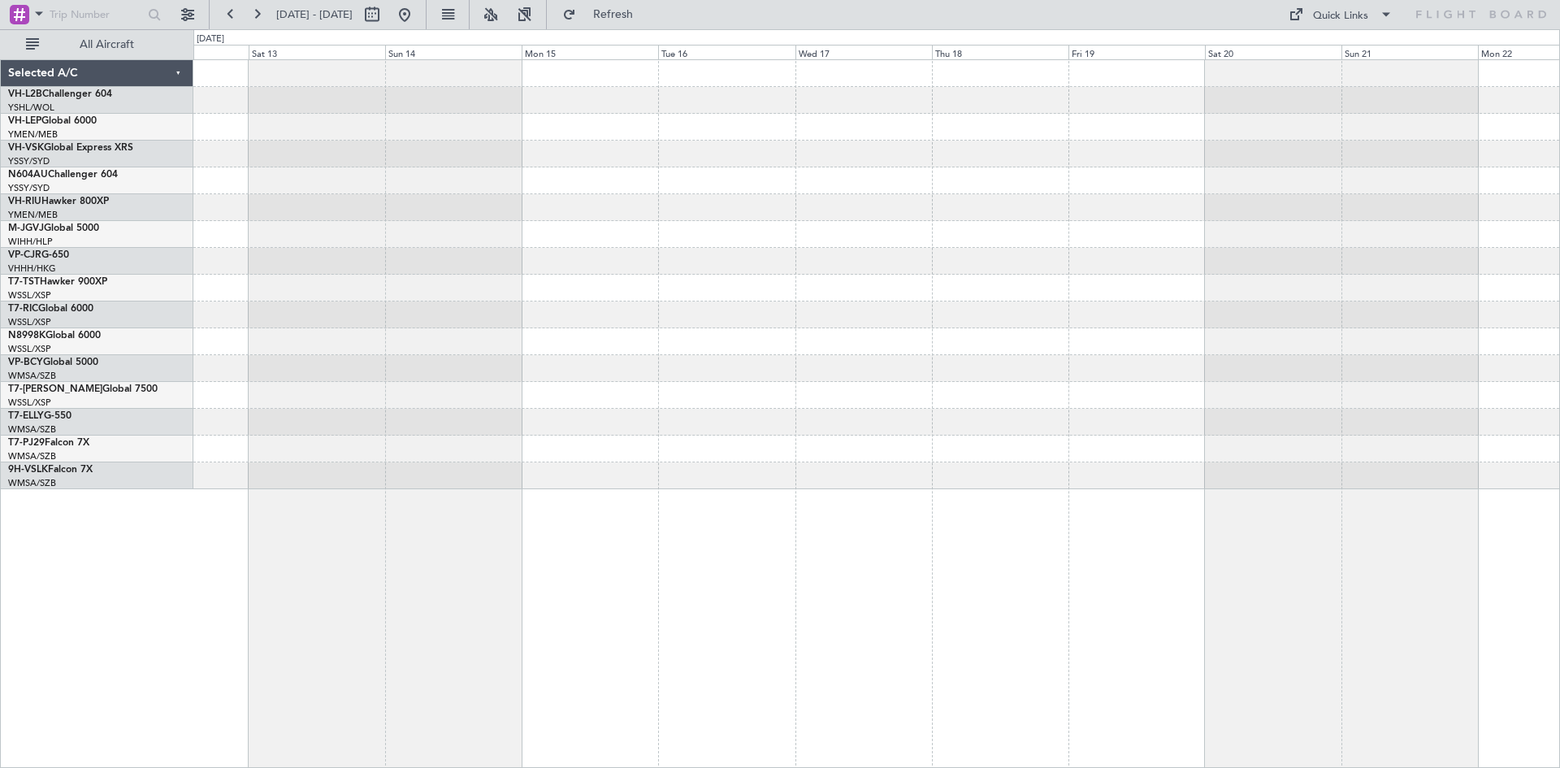
click at [1041, 466] on div at bounding box center [876, 274] width 1366 height 429
